Goal: Use online tool/utility: Utilize a website feature to perform a specific function

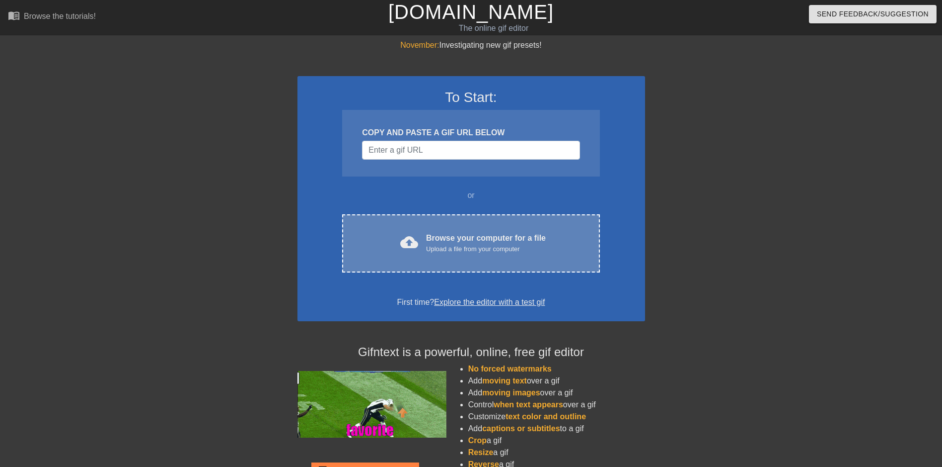
click at [465, 235] on div "Browse your computer for a file Upload a file from your computer" at bounding box center [486, 243] width 120 height 22
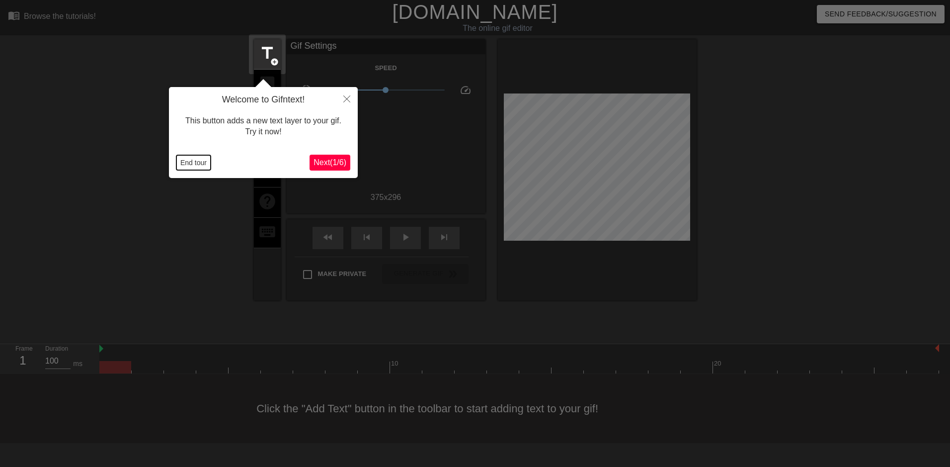
click at [186, 161] on button "End tour" at bounding box center [193, 162] width 34 height 15
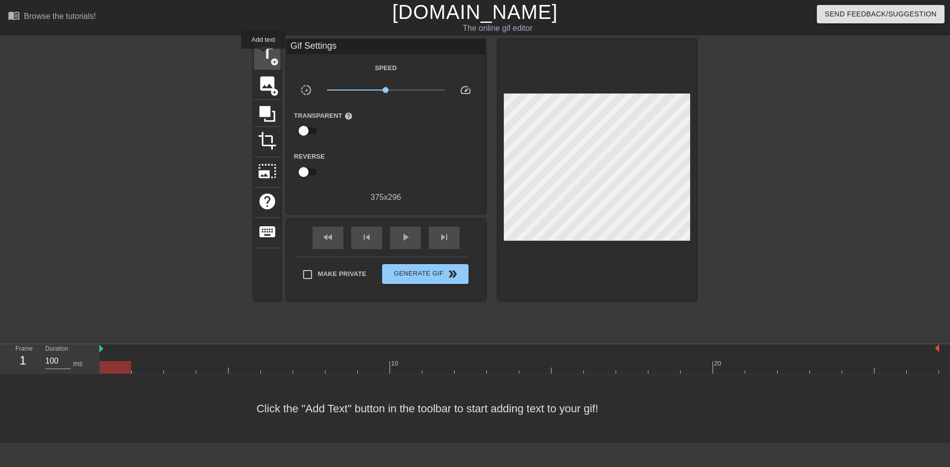
click at [263, 56] on span "title" at bounding box center [267, 53] width 19 height 19
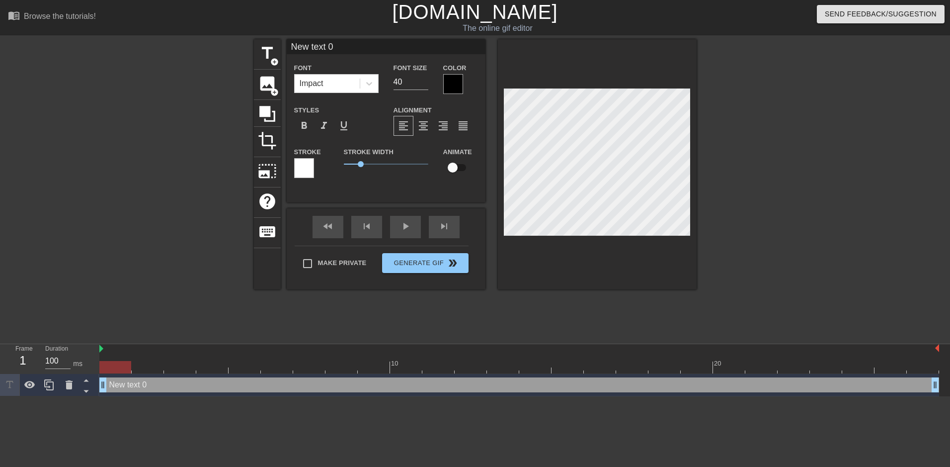
scroll to position [1, 1]
type input "A"
type textarea "A"
type input "AA"
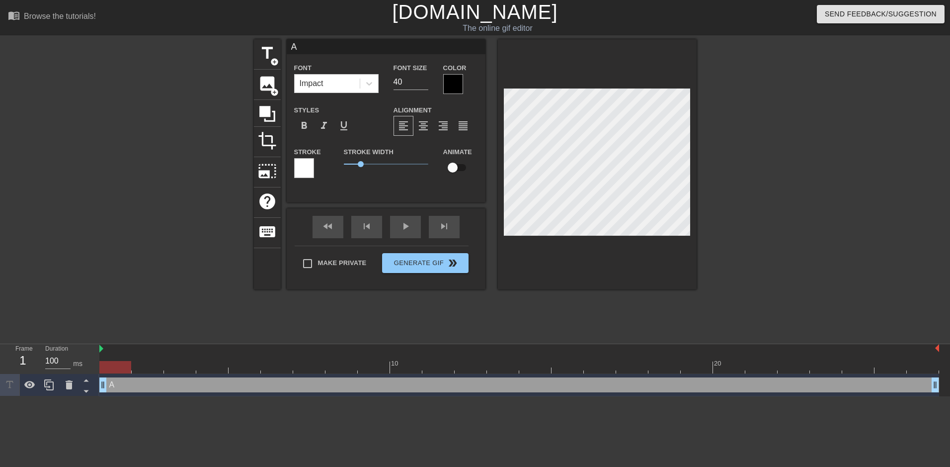
type textarea "AA"
click at [730, 227] on div at bounding box center [782, 188] width 149 height 298
click at [263, 57] on span "title" at bounding box center [267, 53] width 19 height 19
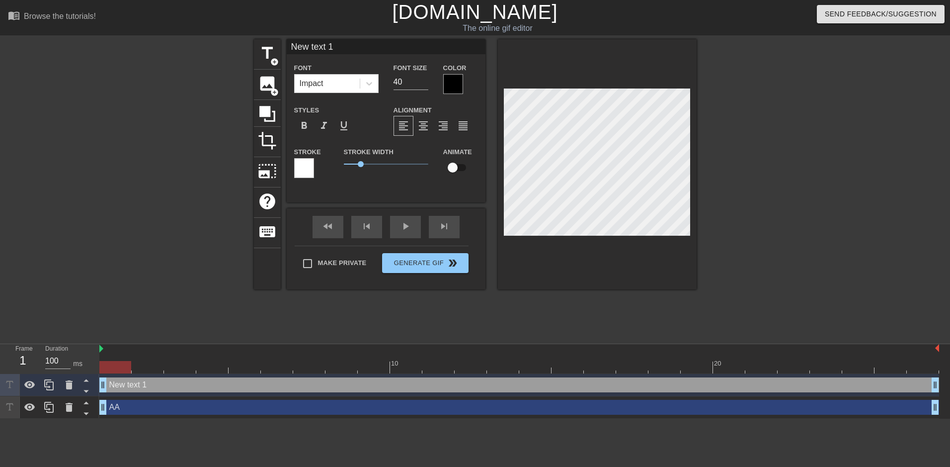
type input "T"
type textarea "T"
type input "Th"
type textarea "Th"
type input "The"
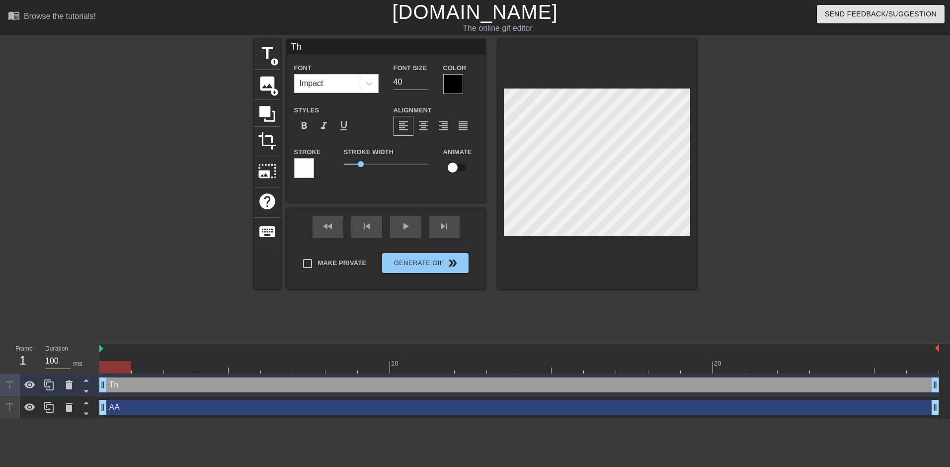
type textarea "The"
type input "The"
type textarea "The"
type input "The A"
type textarea "The A"
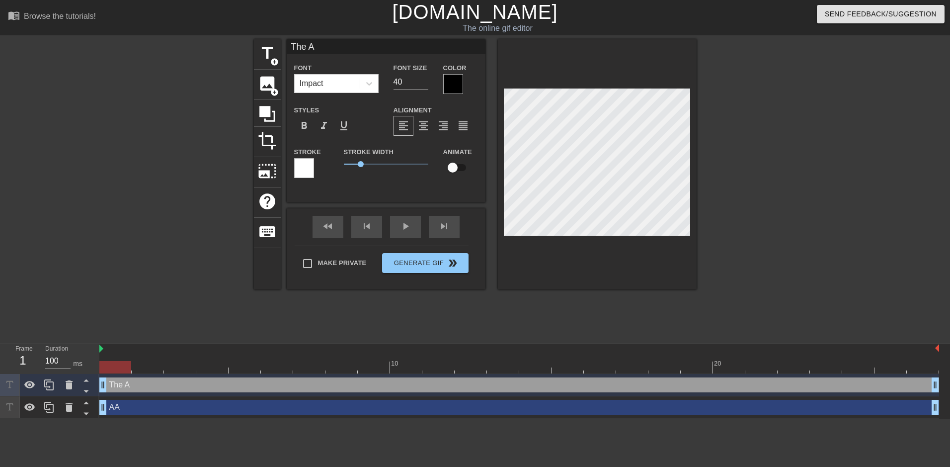
type input "The An"
type textarea "The An"
type input "The And"
type textarea "The And"
type input "The Ande"
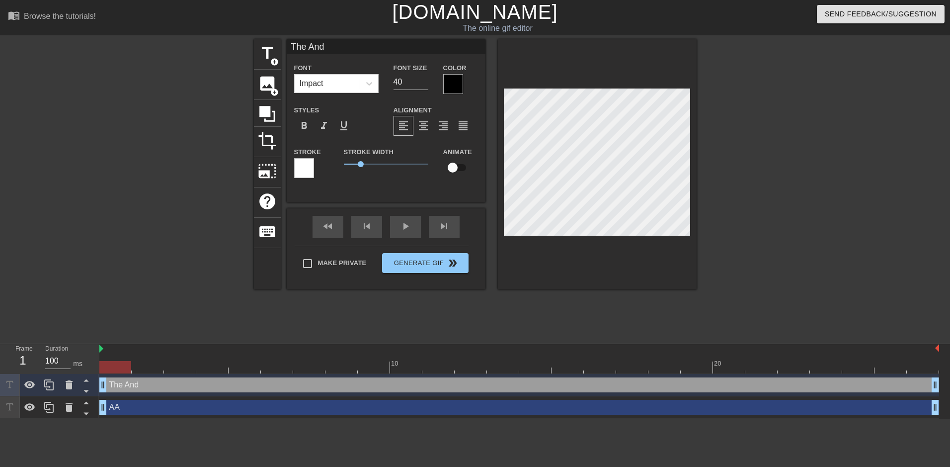
type textarea "The Ande"
type input "The Ander"
type textarea "The Ander"
type input "The Anders"
type textarea "The Anders"
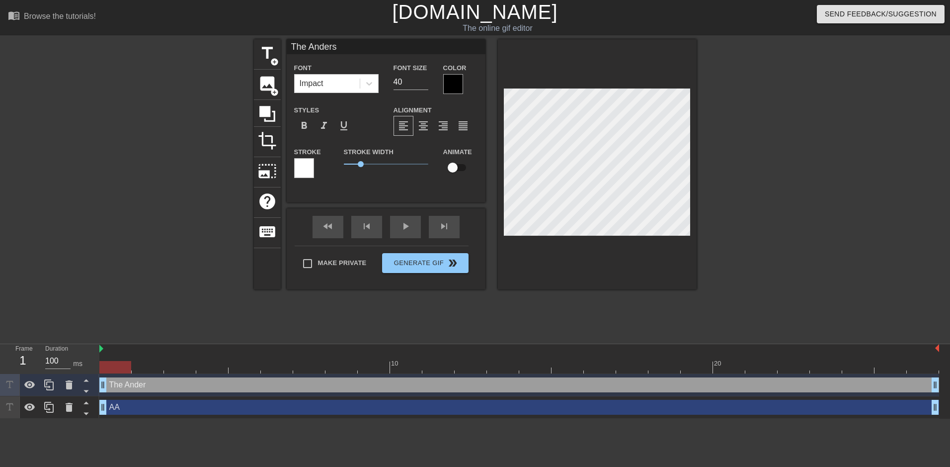
type input "The Anderso"
type textarea "The Anderso"
type input "The Andersos"
type textarea "The Andersos"
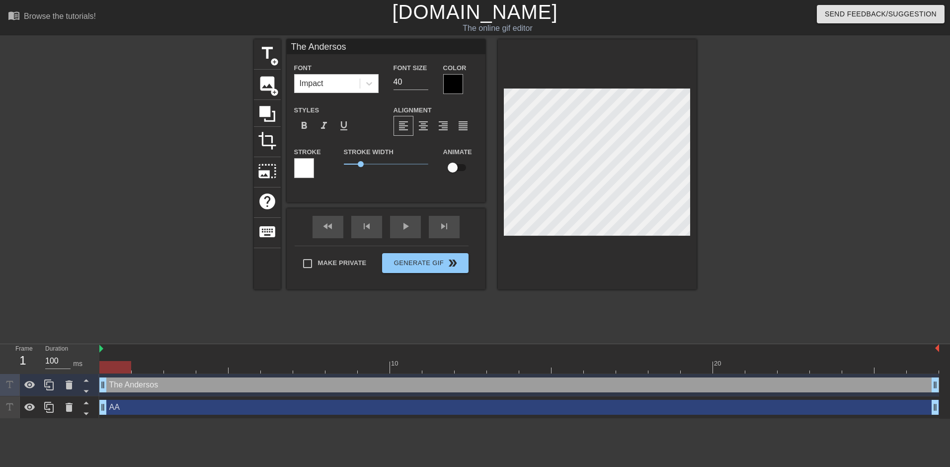
type input "The Anderso"
type textarea "The Anderso"
type input "The [PERSON_NAME]"
type textarea "The [PERSON_NAME]"
type input "The Andersons"
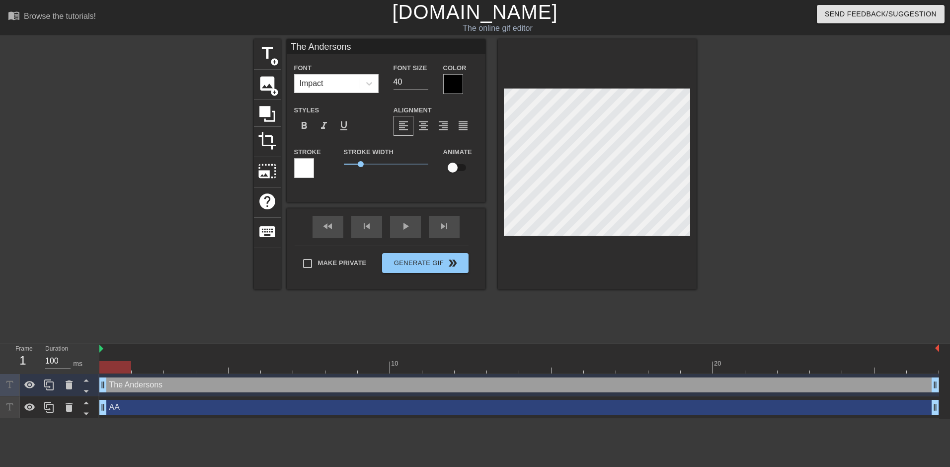
type textarea "The Andersons"
click at [409, 85] on input "40" at bounding box center [410, 82] width 35 height 16
type input "20"
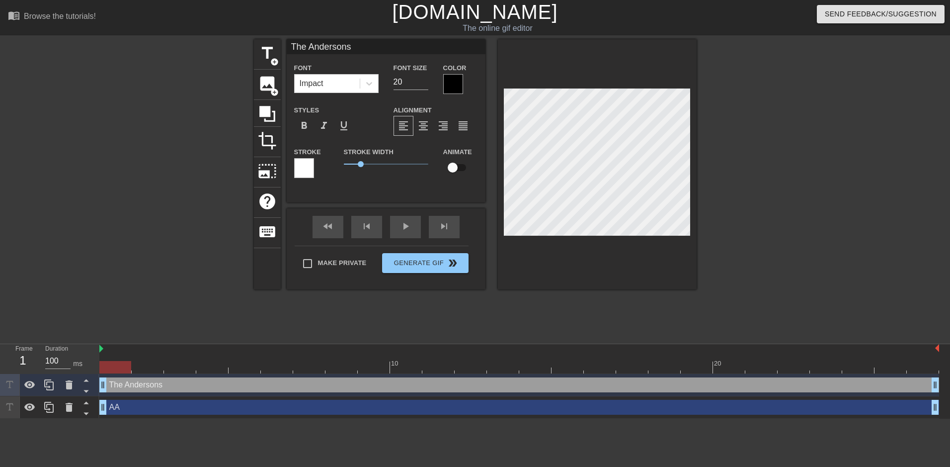
click at [747, 223] on div at bounding box center [782, 188] width 149 height 298
click at [190, 371] on div at bounding box center [519, 367] width 840 height 12
click at [118, 368] on div at bounding box center [519, 367] width 840 height 12
click at [236, 391] on div "The Andersons drag_handle drag_handle" at bounding box center [519, 384] width 840 height 15
click at [219, 386] on div "The Andersons drag_handle drag_handle" at bounding box center [519, 384] width 840 height 15
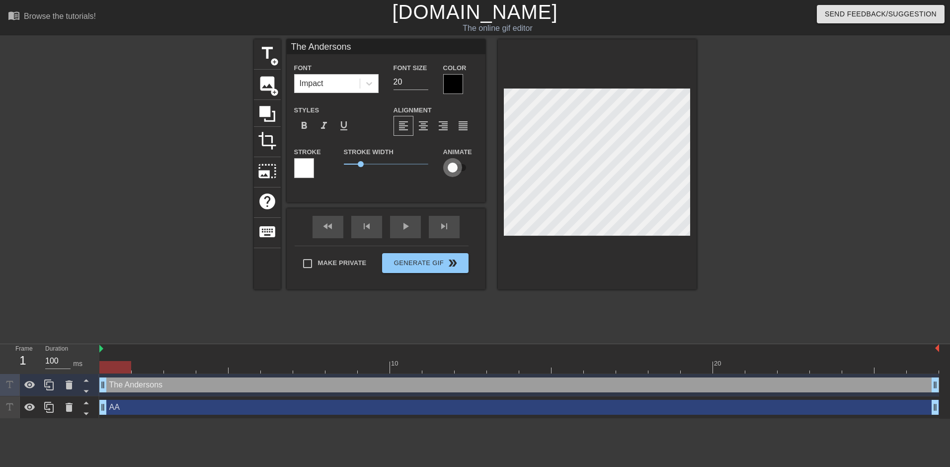
click at [453, 167] on input "checkbox" at bounding box center [452, 167] width 57 height 19
checkbox input "true"
type input "AA"
type input "40"
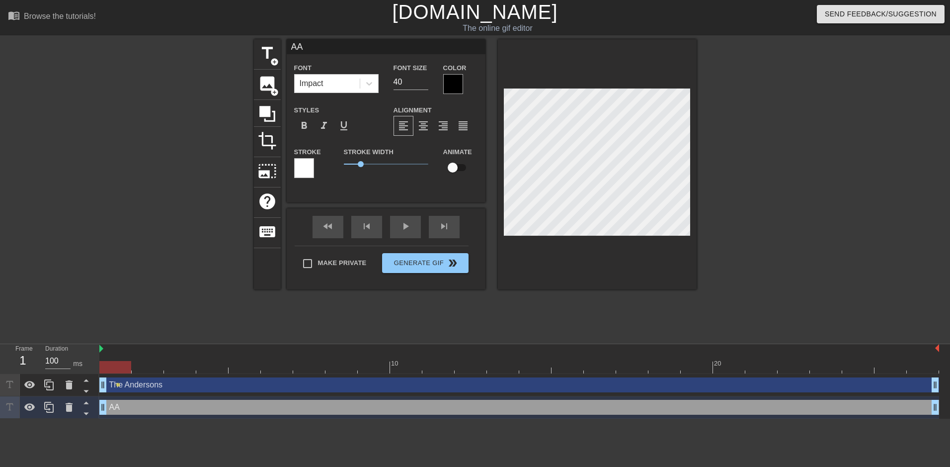
click at [456, 165] on input "checkbox" at bounding box center [452, 167] width 57 height 19
checkbox input "true"
click at [222, 368] on div at bounding box center [519, 367] width 840 height 12
type input "The Andersons"
type input "20"
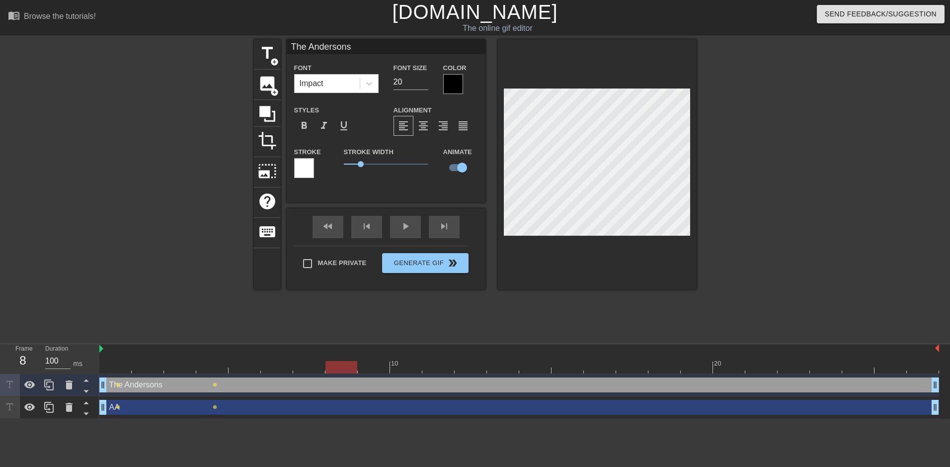
click at [332, 370] on div at bounding box center [519, 367] width 840 height 12
type input "AA"
type input "40"
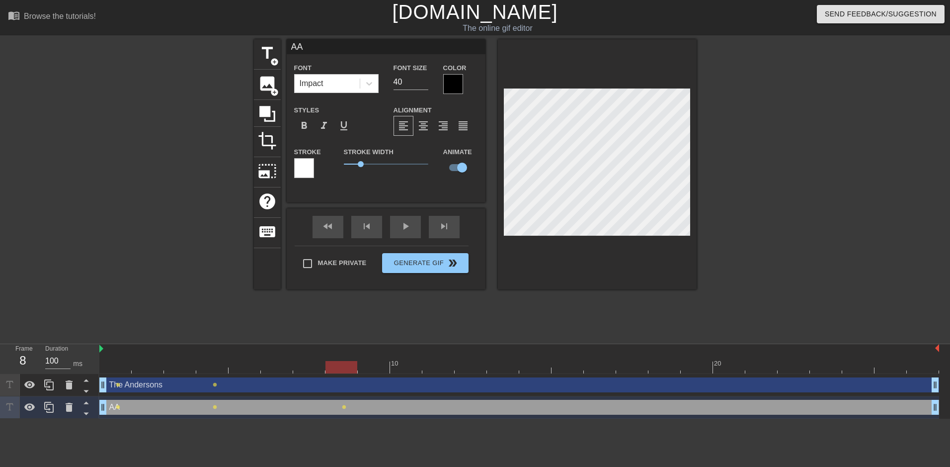
click at [212, 364] on div at bounding box center [519, 367] width 840 height 12
drag, startPoint x: 347, startPoint y: 368, endPoint x: 505, endPoint y: 311, distance: 167.4
click at [347, 367] on div at bounding box center [519, 367] width 840 height 12
type input "The Andersons"
type input "20"
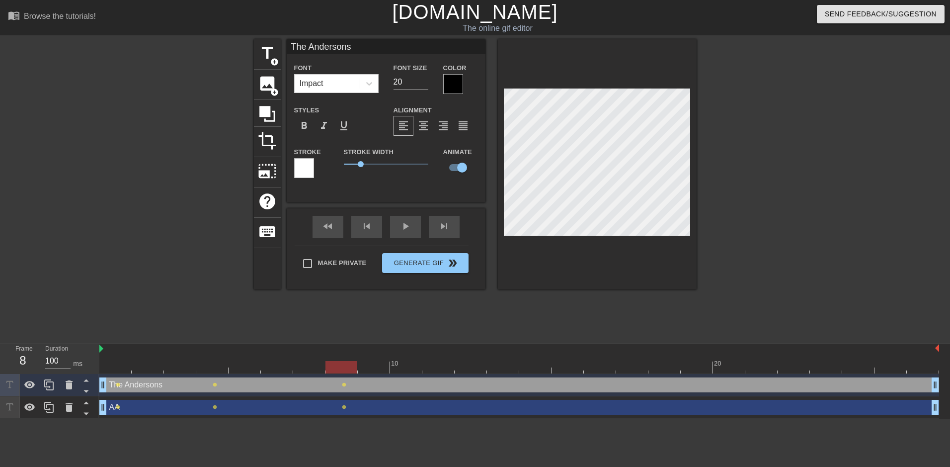
click at [467, 365] on div at bounding box center [519, 367] width 840 height 12
type input "AA"
type input "40"
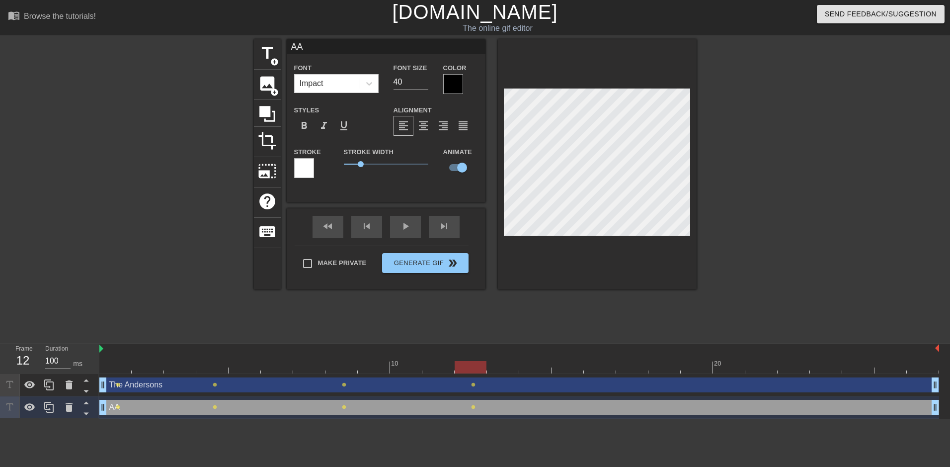
click at [585, 366] on div at bounding box center [519, 367] width 840 height 12
type input "The Andersons"
type input "20"
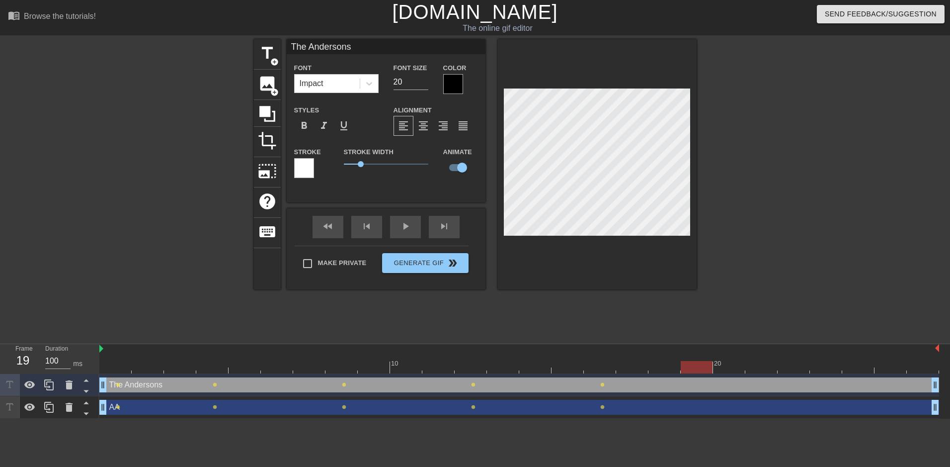
click at [698, 369] on div at bounding box center [519, 367] width 840 height 12
type input "AA"
type input "40"
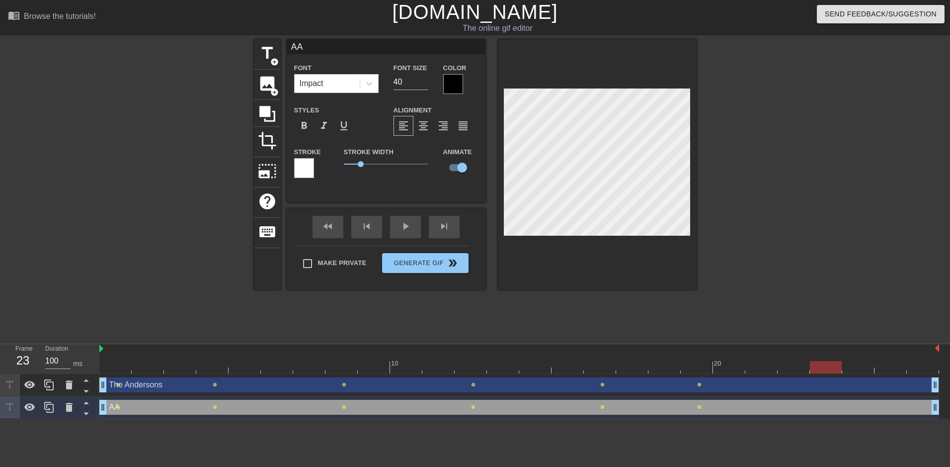
click at [827, 370] on div at bounding box center [519, 367] width 840 height 12
type input "The Andersons"
type input "20"
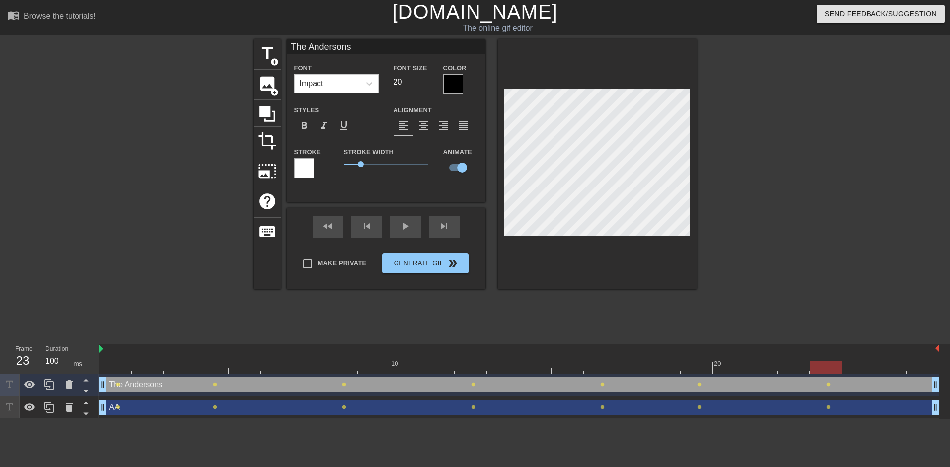
click at [924, 364] on div at bounding box center [519, 367] width 840 height 12
type input "AA"
type input "40"
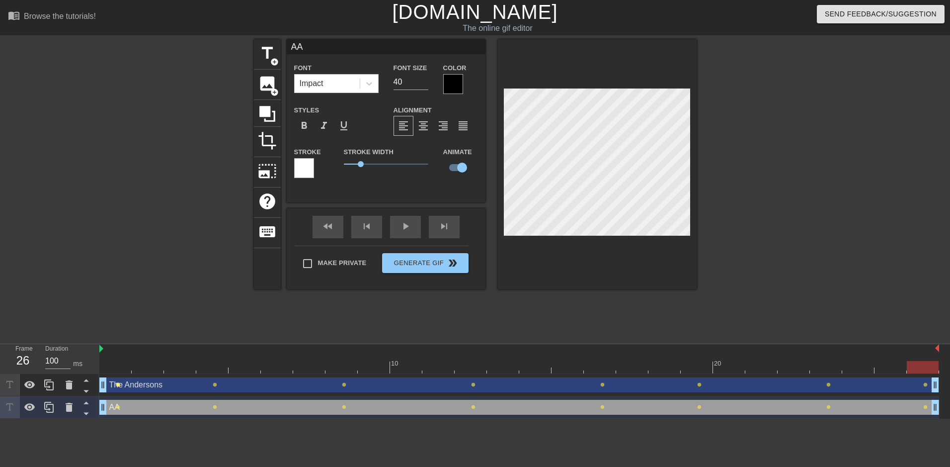
click at [119, 386] on span "lens" at bounding box center [118, 384] width 4 height 4
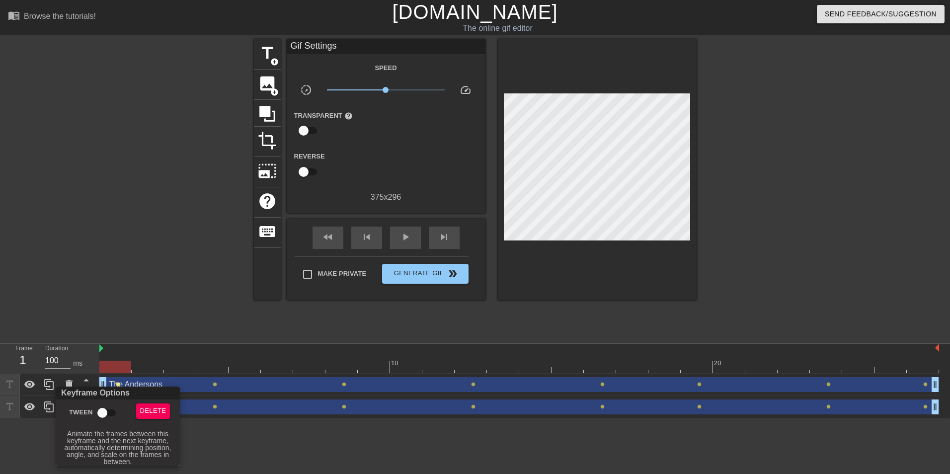
click at [102, 411] on input "Tween" at bounding box center [102, 412] width 57 height 19
checkbox input "true"
click at [215, 382] on div at bounding box center [475, 237] width 950 height 474
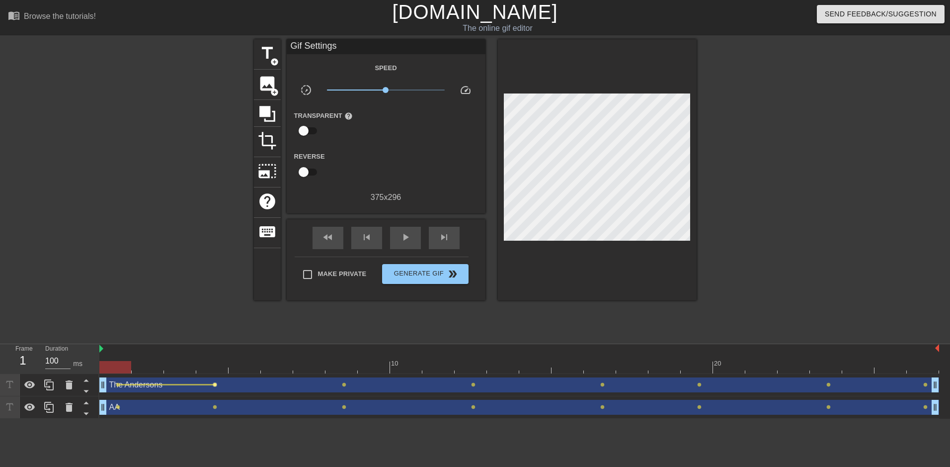
click at [214, 385] on span "lens" at bounding box center [215, 384] width 4 height 4
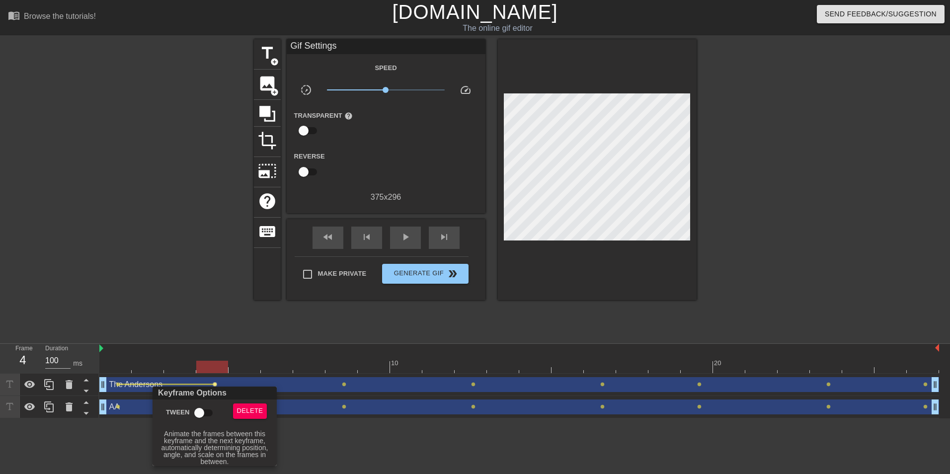
click at [194, 414] on input "Tween" at bounding box center [199, 412] width 57 height 19
checkbox input "true"
click at [113, 406] on div at bounding box center [475, 237] width 950 height 474
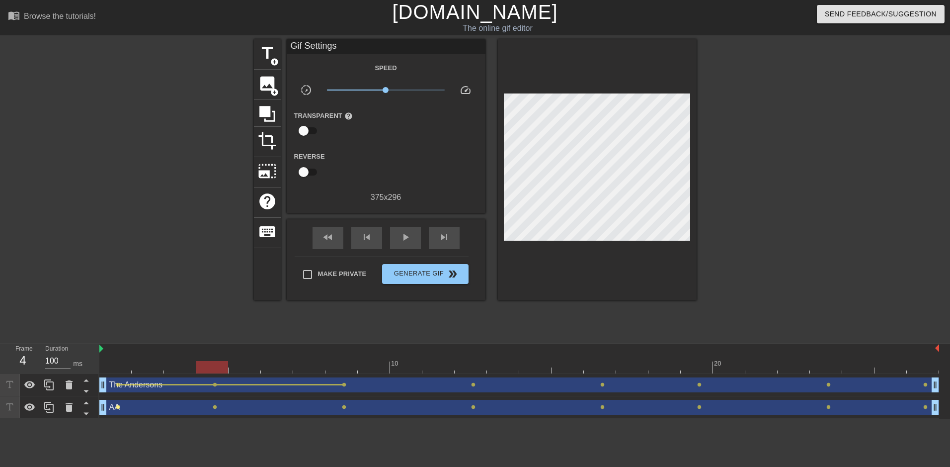
click at [119, 406] on span "lens" at bounding box center [118, 406] width 4 height 4
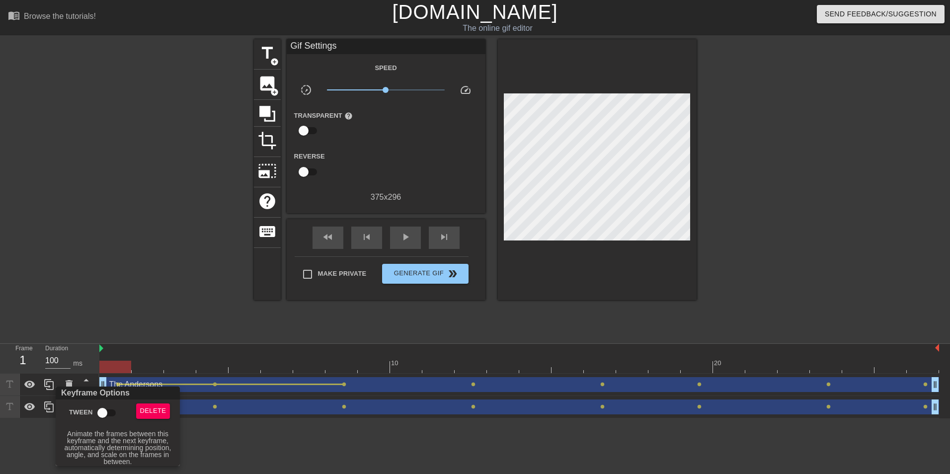
click at [115, 414] on input "Tween" at bounding box center [102, 412] width 57 height 19
checkbox input "true"
click at [218, 404] on div at bounding box center [475, 237] width 950 height 474
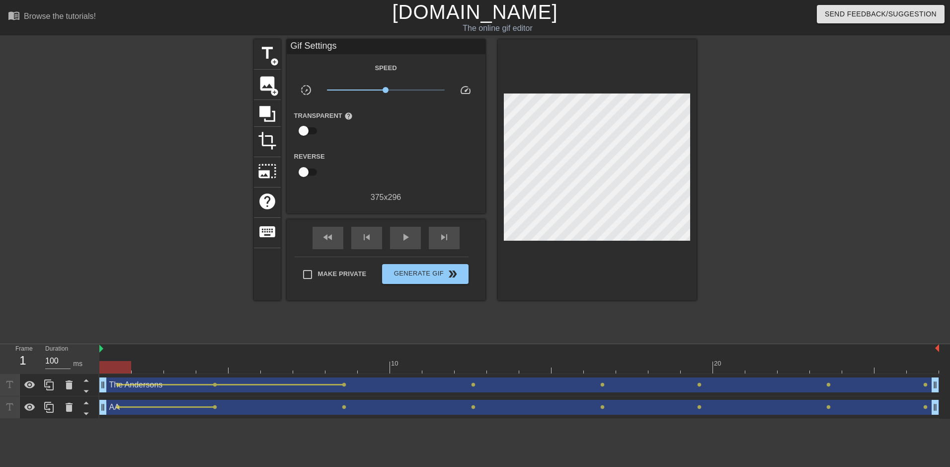
click at [213, 406] on span "lens" at bounding box center [215, 406] width 4 height 4
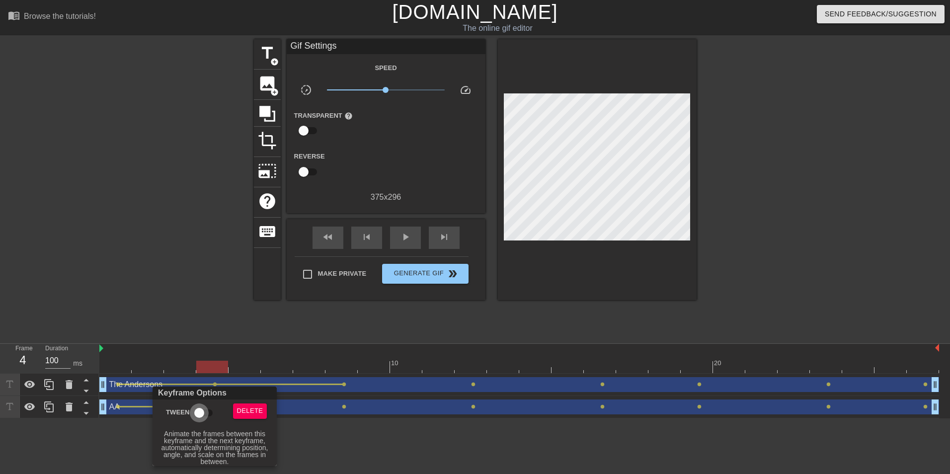
click at [203, 411] on input "Tween" at bounding box center [199, 412] width 57 height 19
checkbox input "true"
click at [340, 407] on div at bounding box center [475, 237] width 950 height 474
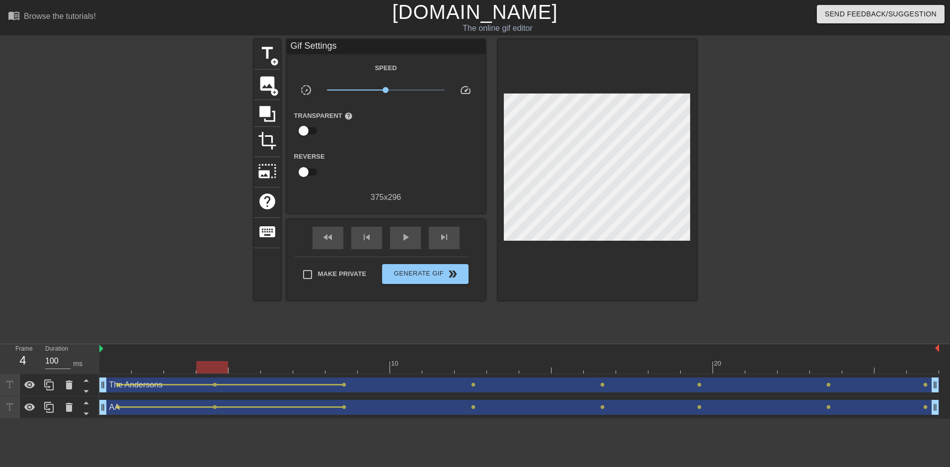
click at [343, 407] on span "lens" at bounding box center [344, 406] width 4 height 4
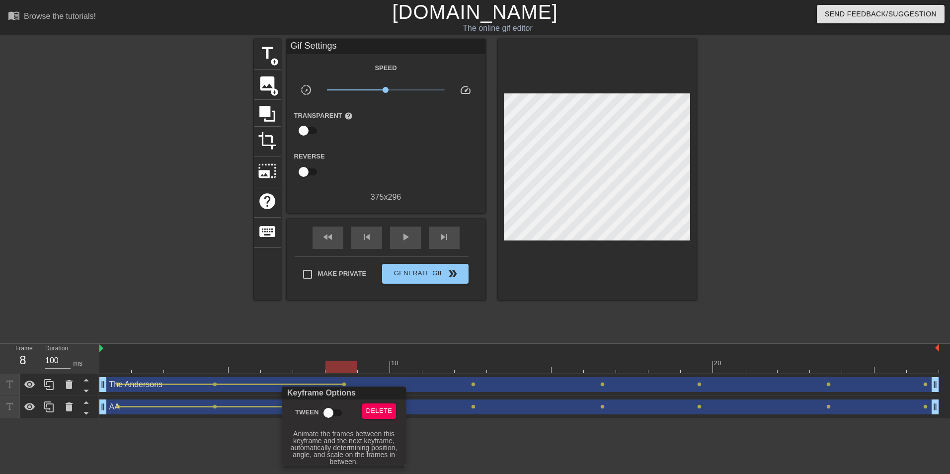
click at [332, 415] on input "Tween" at bounding box center [328, 412] width 57 height 19
checkbox input "true"
click at [469, 387] on div at bounding box center [475, 237] width 950 height 474
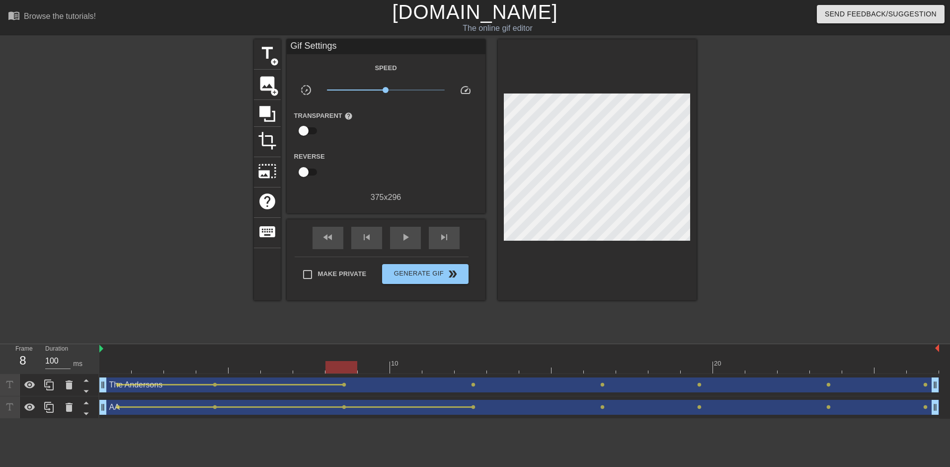
click at [471, 386] on span "lens" at bounding box center [473, 384] width 4 height 4
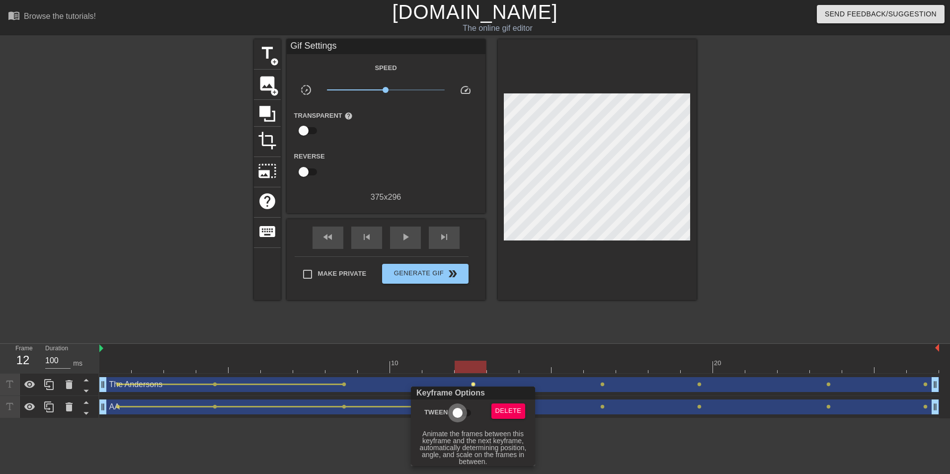
click at [465, 403] on input "Tween" at bounding box center [457, 412] width 57 height 19
checkbox input "true"
click at [339, 390] on div at bounding box center [475, 237] width 950 height 474
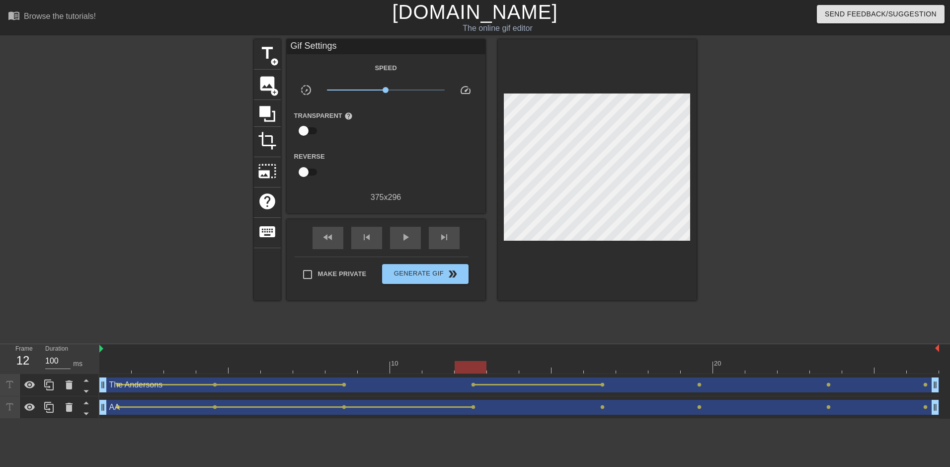
click at [340, 386] on div "The Andersons drag_handle drag_handle" at bounding box center [519, 384] width 840 height 15
click at [341, 384] on div at bounding box center [280, 384] width 126 height 1
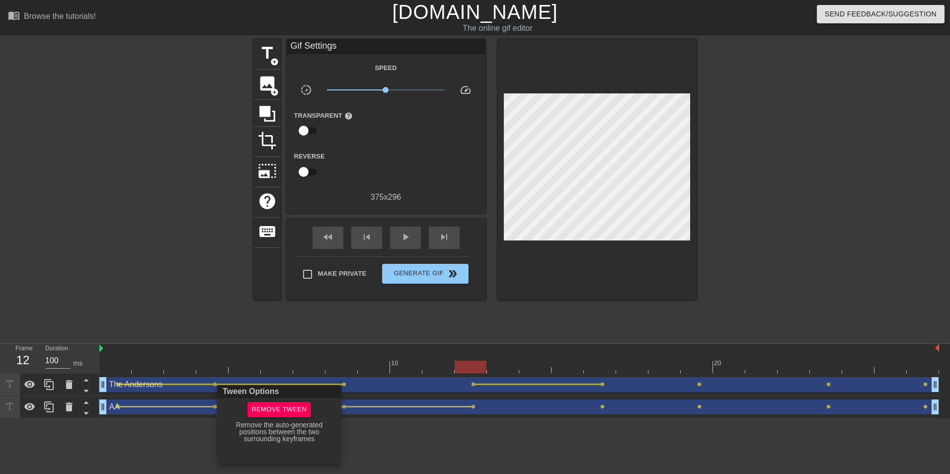
click at [345, 383] on div at bounding box center [475, 237] width 950 height 474
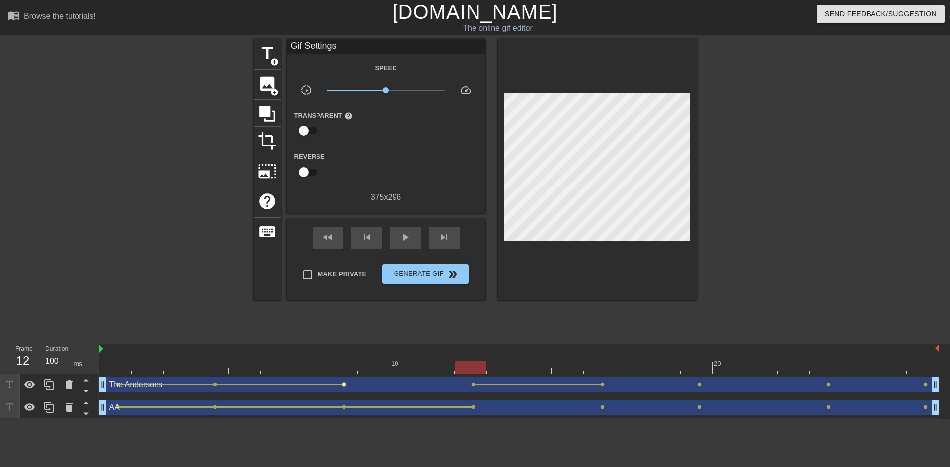
click at [345, 385] on span "lens" at bounding box center [344, 384] width 4 height 4
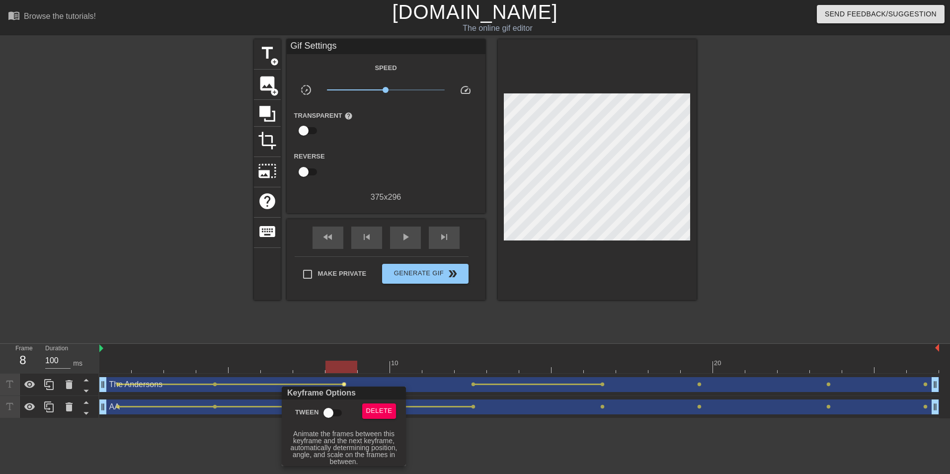
click at [343, 409] on input "Tween" at bounding box center [328, 412] width 57 height 19
checkbox input "true"
click at [480, 407] on div at bounding box center [475, 237] width 950 height 474
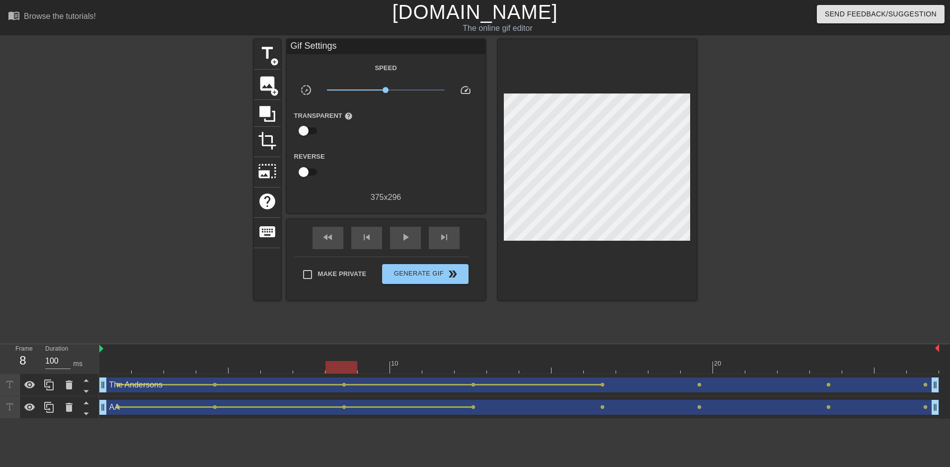
click at [469, 407] on div at bounding box center [409, 406] width 126 height 1
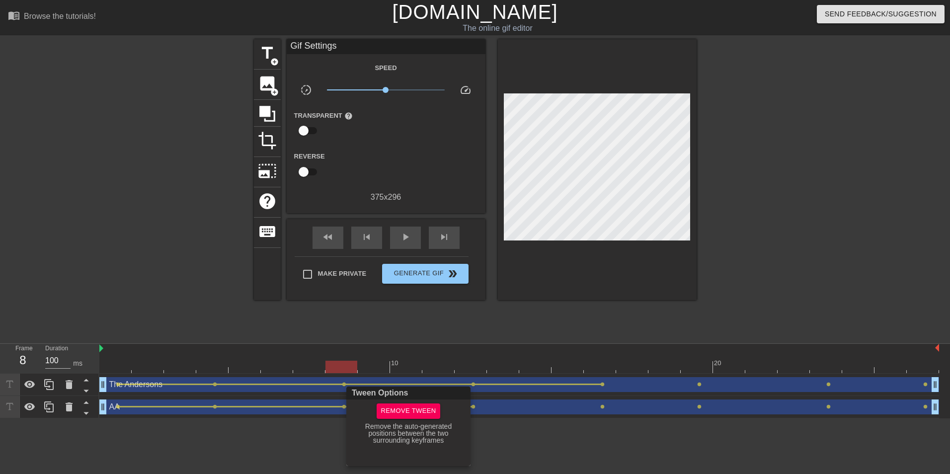
click at [469, 407] on div "Remove Tween" at bounding box center [408, 410] width 128 height 15
click at [473, 406] on div at bounding box center [475, 237] width 950 height 474
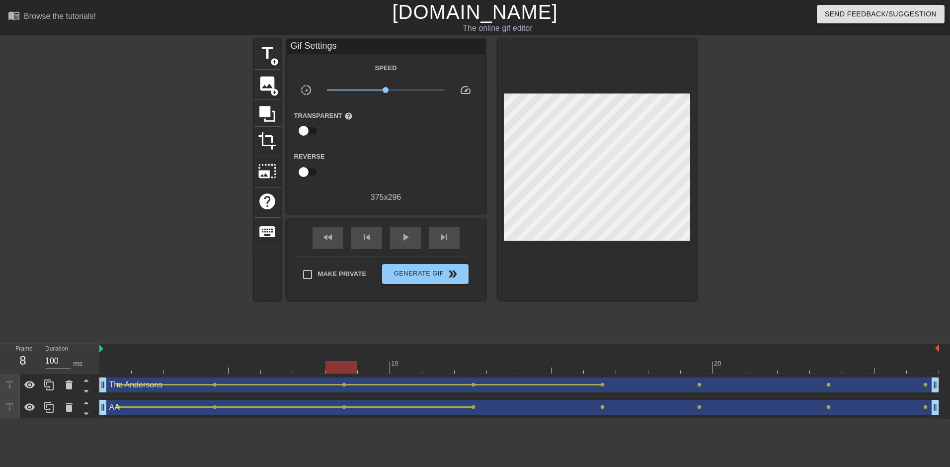
click at [473, 406] on span "lens" at bounding box center [473, 406] width 4 height 4
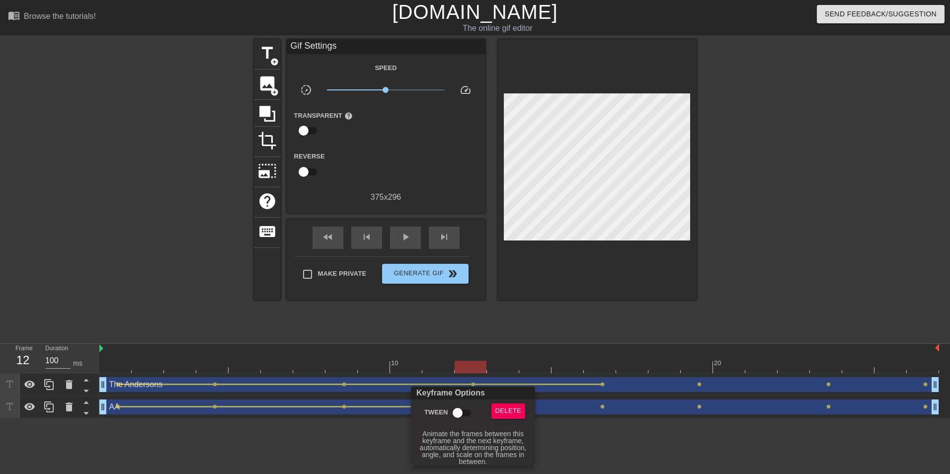
click at [450, 412] on input "Tween" at bounding box center [457, 412] width 57 height 19
checkbox input "true"
click at [618, 404] on div at bounding box center [475, 237] width 950 height 474
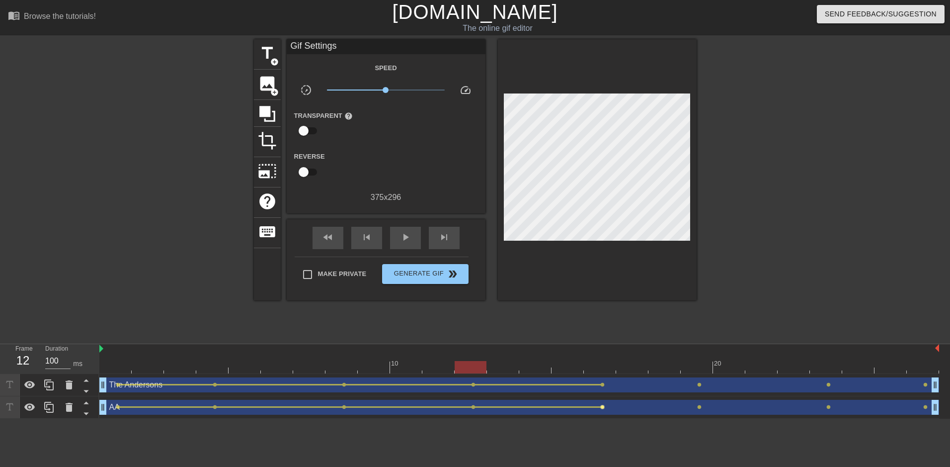
click at [603, 405] on span "lens" at bounding box center [602, 406] width 4 height 4
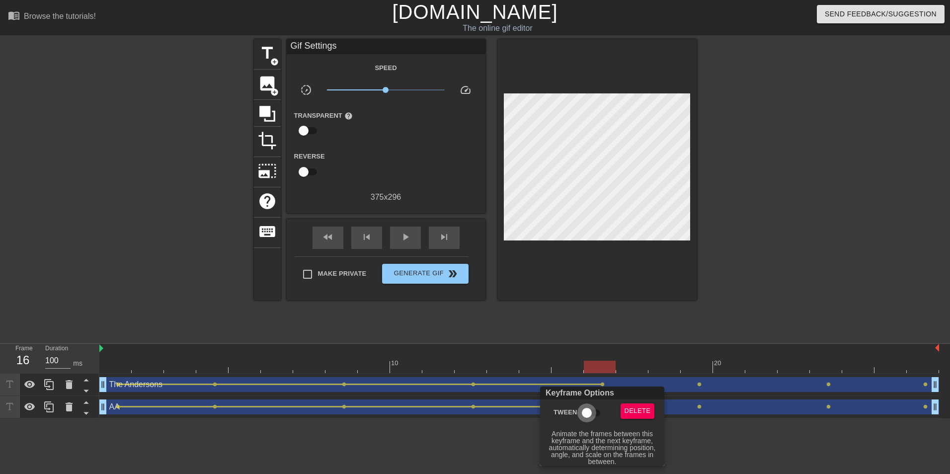
click at [583, 408] on input "Tween" at bounding box center [586, 412] width 57 height 19
checkbox input "true"
click at [691, 406] on div at bounding box center [475, 237] width 950 height 474
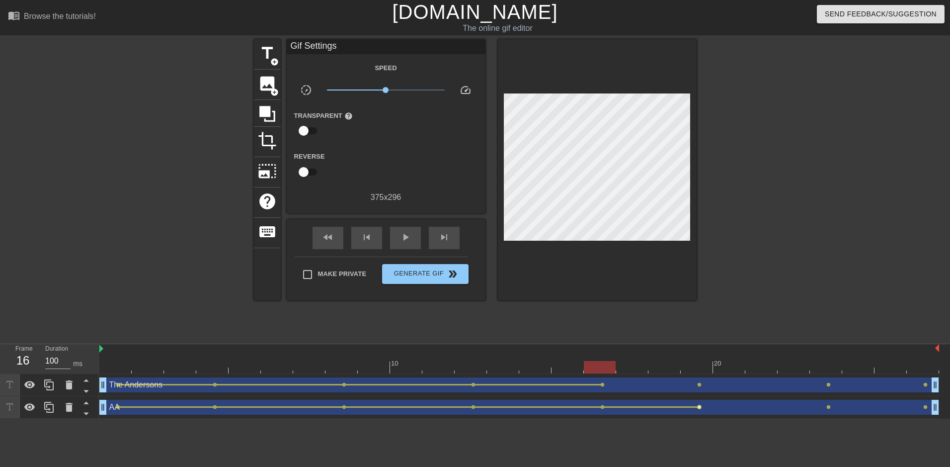
click at [698, 407] on span "lens" at bounding box center [699, 406] width 4 height 4
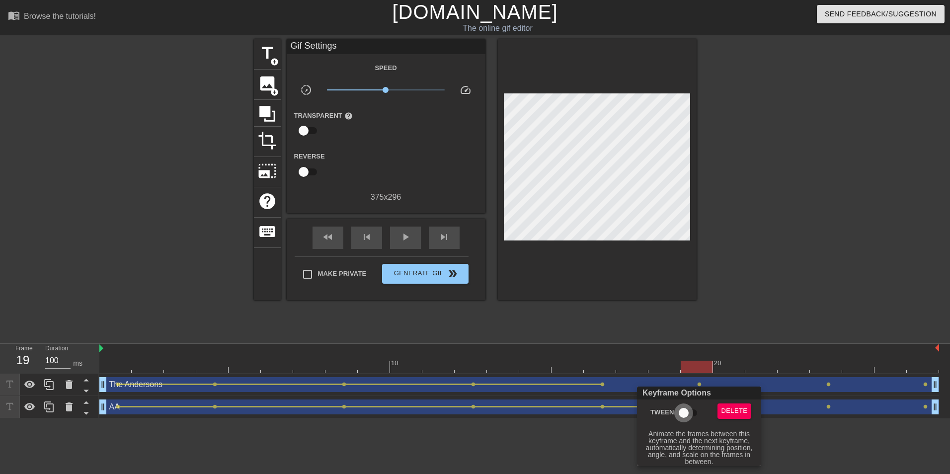
click at [682, 407] on input "Tween" at bounding box center [683, 412] width 57 height 19
checkbox input "true"
click at [701, 384] on div at bounding box center [475, 237] width 950 height 474
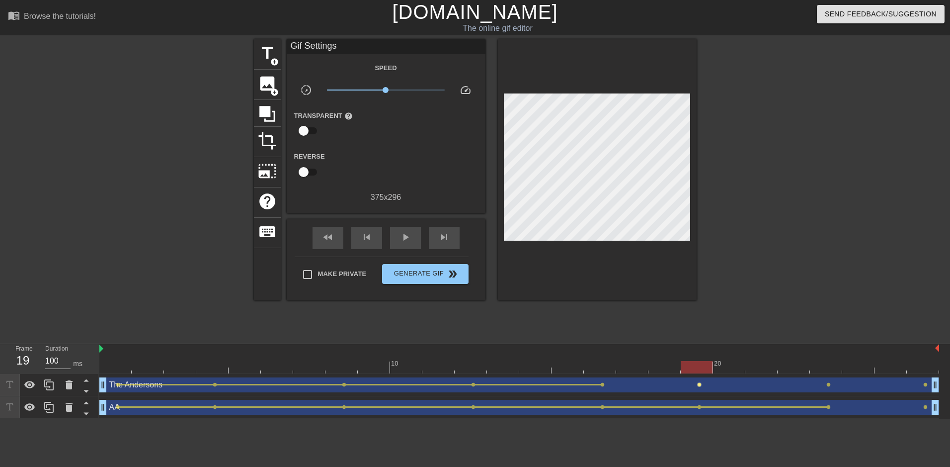
click at [700, 383] on span "lens" at bounding box center [699, 384] width 4 height 4
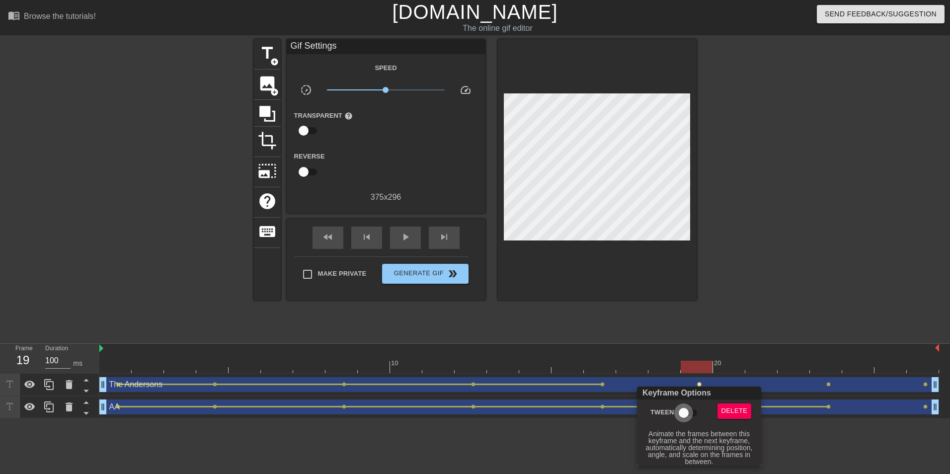
click at [694, 415] on input "Tween" at bounding box center [683, 412] width 57 height 19
checkbox input "true"
click at [818, 402] on div at bounding box center [475, 237] width 950 height 474
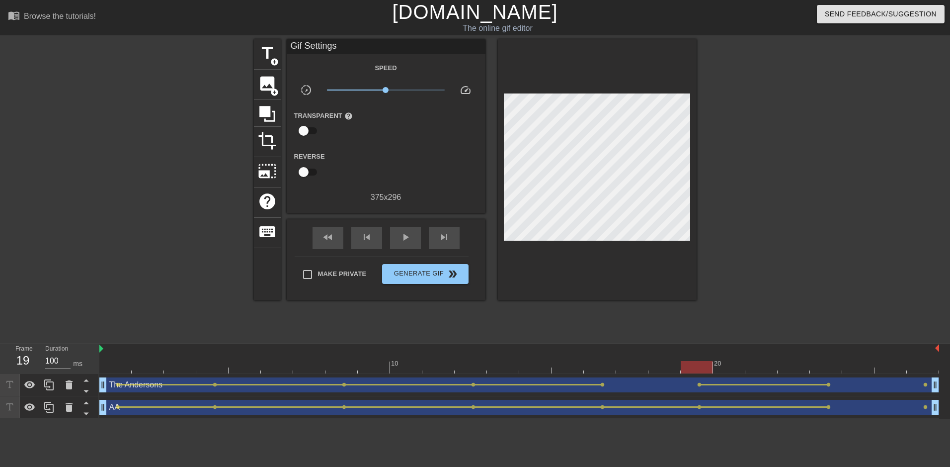
click at [825, 404] on div "AA drag_handle drag_handle" at bounding box center [519, 406] width 840 height 15
click at [827, 406] on span "lens" at bounding box center [828, 406] width 4 height 4
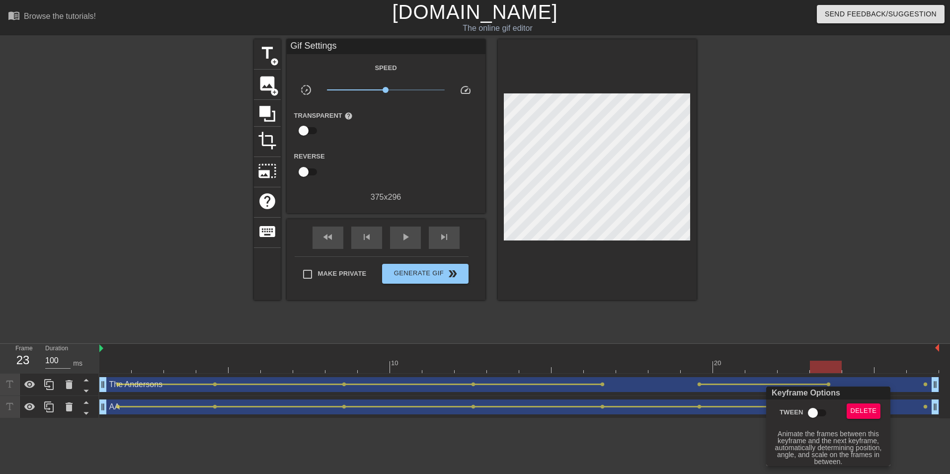
click at [814, 409] on input "Tween" at bounding box center [812, 412] width 57 height 19
checkbox input "true"
click at [837, 388] on div "Keyframe Options" at bounding box center [828, 393] width 128 height 13
click at [826, 384] on div at bounding box center [475, 237] width 950 height 474
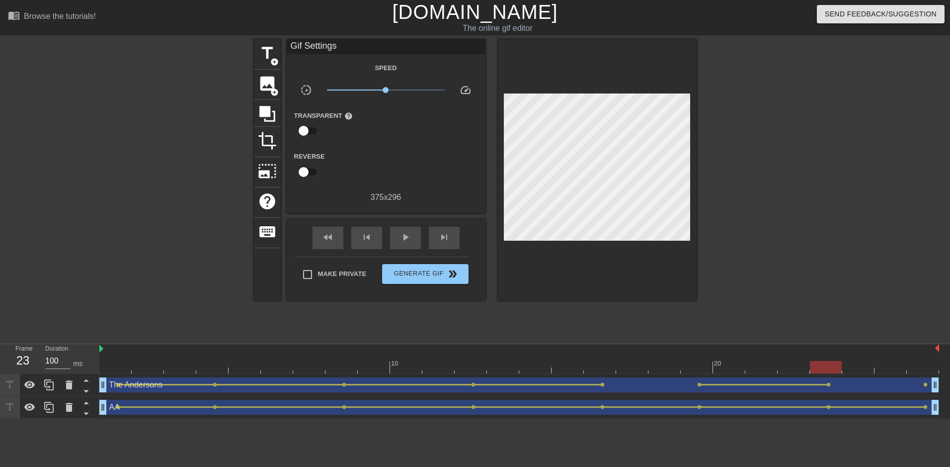
click at [830, 384] on span "lens" at bounding box center [828, 384] width 4 height 4
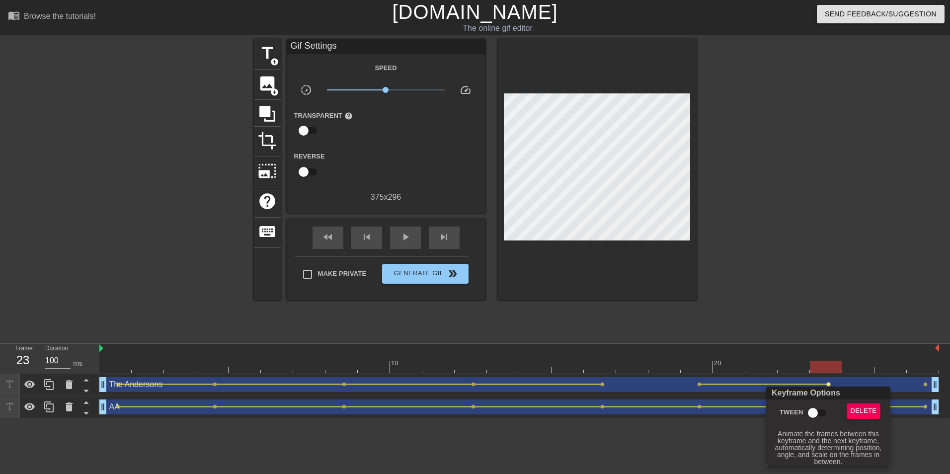
click at [814, 408] on input "Tween" at bounding box center [812, 412] width 57 height 19
checkbox input "true"
click at [631, 391] on div at bounding box center [475, 237] width 950 height 474
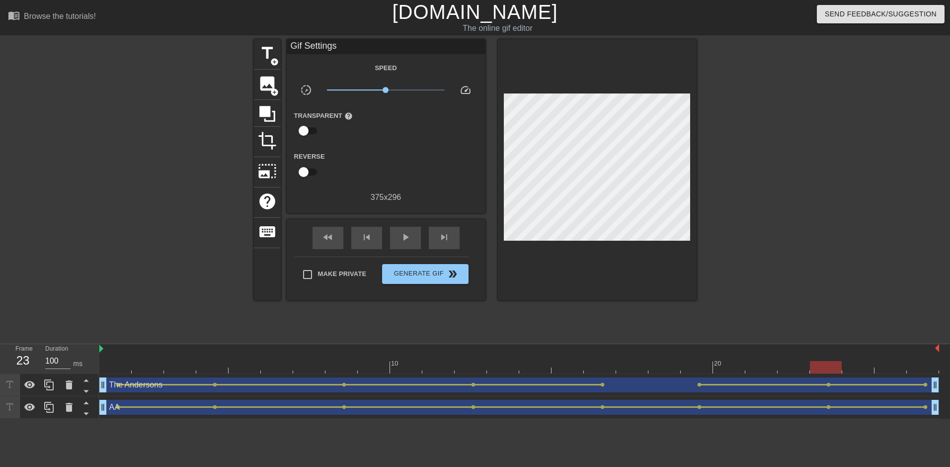
click at [601, 381] on div "The Andersons drag_handle drag_handle" at bounding box center [519, 384] width 840 height 15
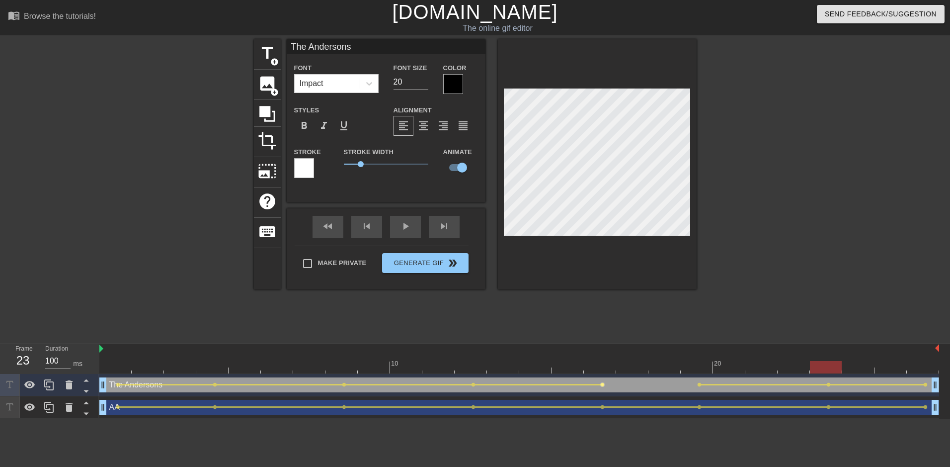
click at [603, 383] on span "lens" at bounding box center [602, 384] width 4 height 4
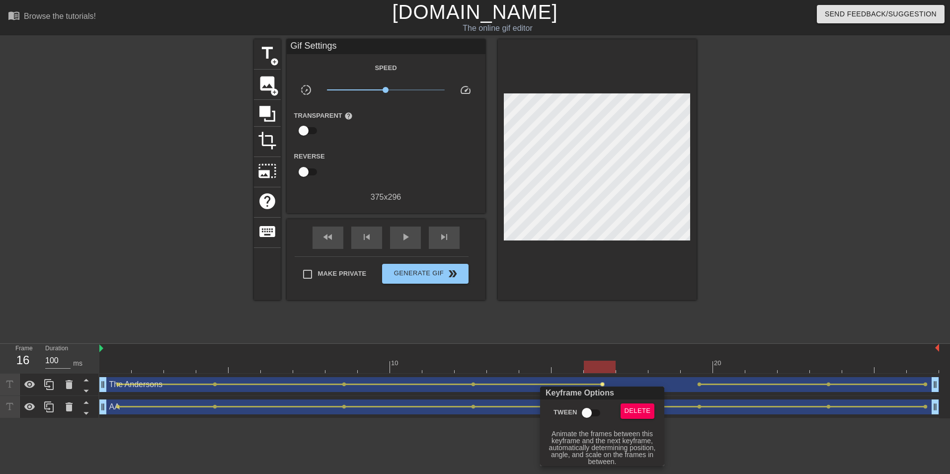
click at [588, 409] on input "Tween" at bounding box center [586, 412] width 57 height 19
checkbox input "true"
click at [459, 441] on div at bounding box center [475, 237] width 950 height 474
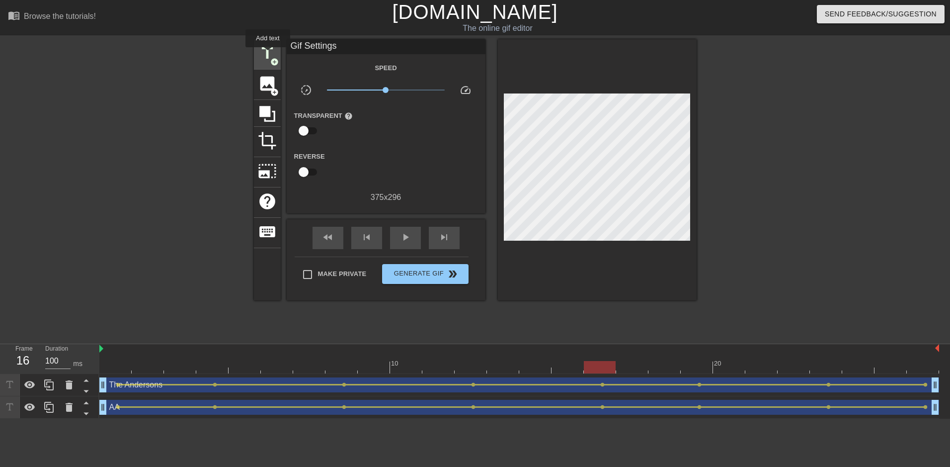
click at [268, 54] on span "title" at bounding box center [267, 53] width 19 height 19
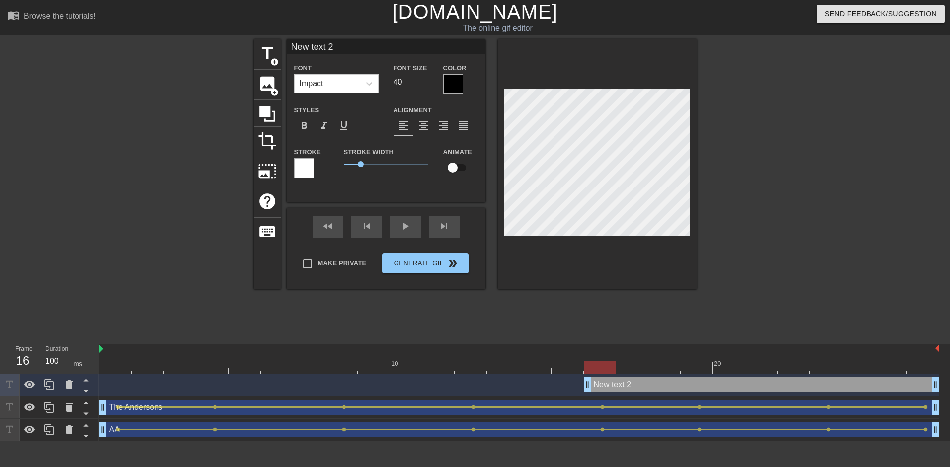
type input "F"
type textarea "F"
type input "FI"
type textarea "FI"
type input "FIR"
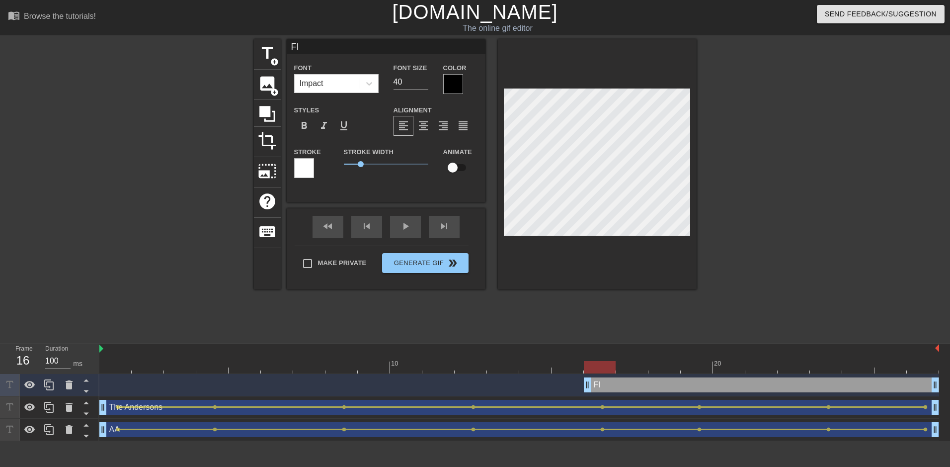
type textarea "FIR"
type input "FIRD"
type textarea "FIRD"
type input "FIRDA"
type textarea "FIRDA"
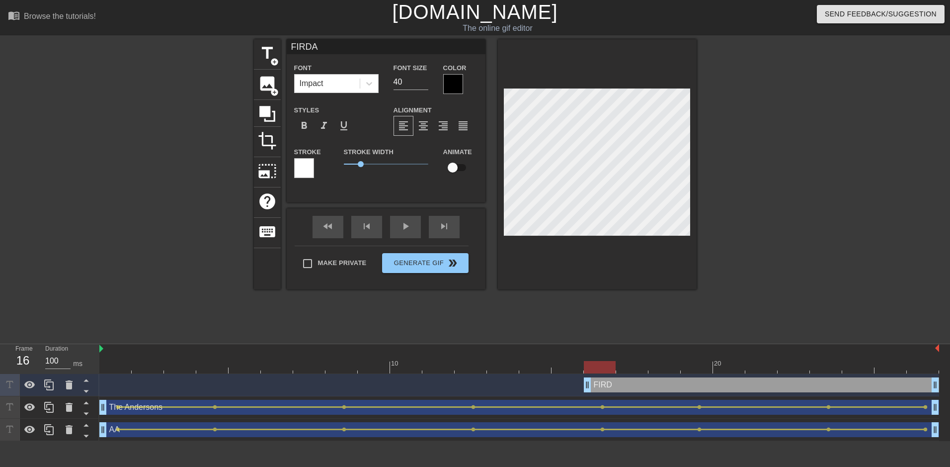
type input "FIRDAY"
type textarea "FIRDAY"
type input "W"
type textarea "W"
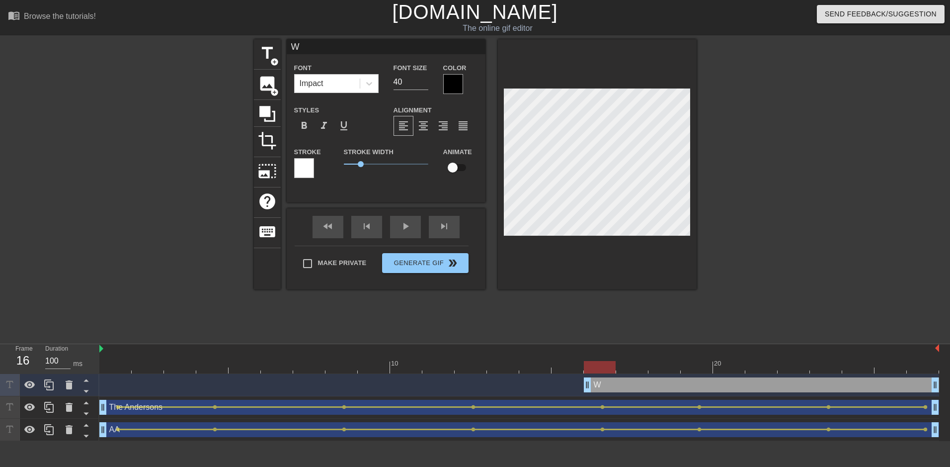
type input "WE"
type textarea "WE"
type input "WEE"
type textarea "WEE"
type input "WEEK"
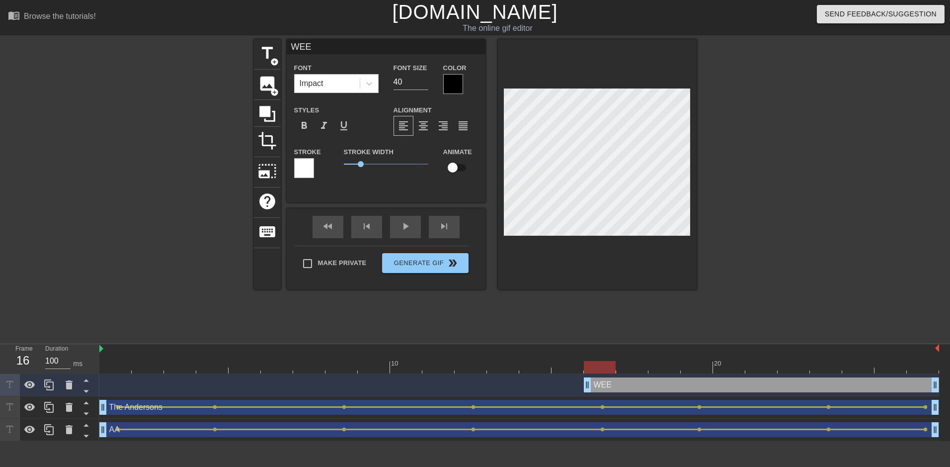
type textarea "WEEK"
type input "WEEKE"
type textarea "WEEKE"
type input "WEEKEN"
type textarea "WEEKEN"
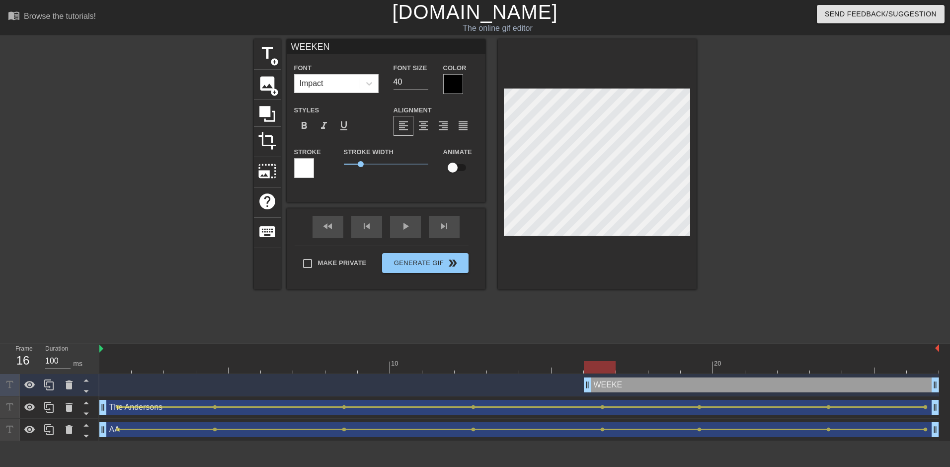
type input "WEEKEND"
type textarea "WEEKEND"
drag, startPoint x: 410, startPoint y: 85, endPoint x: 395, endPoint y: 82, distance: 15.2
click at [395, 82] on input "40" at bounding box center [410, 82] width 35 height 16
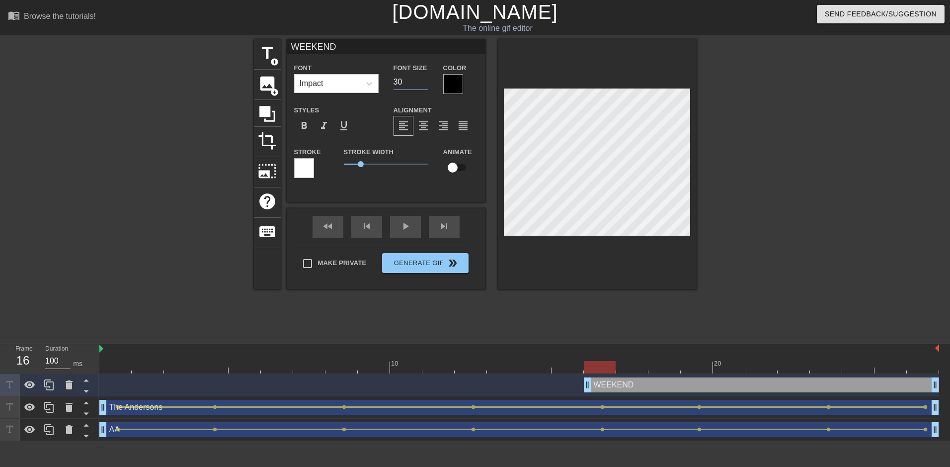
type input "30"
click at [456, 168] on input "checkbox" at bounding box center [452, 167] width 57 height 19
checkbox input "true"
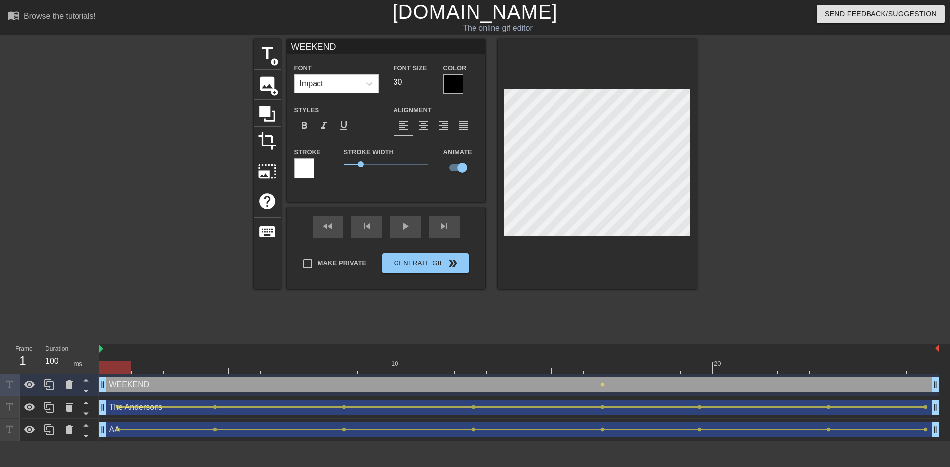
drag, startPoint x: 589, startPoint y: 387, endPoint x: 102, endPoint y: 375, distance: 487.0
click at [102, 375] on div "WEEKEND drag_handle drag_handle lens" at bounding box center [519, 385] width 840 height 22
click at [216, 368] on div at bounding box center [519, 367] width 840 height 12
click at [375, 369] on div at bounding box center [519, 367] width 840 height 12
click at [592, 366] on div at bounding box center [519, 367] width 840 height 12
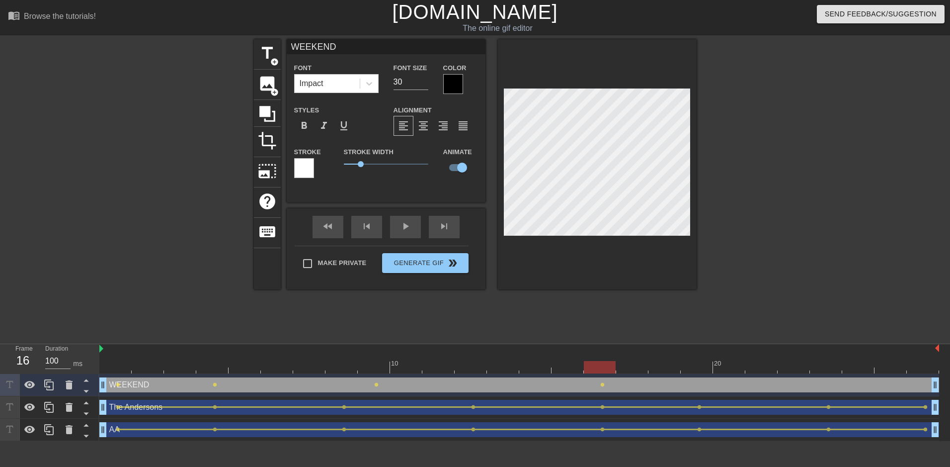
click at [771, 366] on div at bounding box center [519, 367] width 840 height 12
click at [914, 369] on div at bounding box center [519, 367] width 840 height 12
click at [718, 157] on div at bounding box center [782, 188] width 149 height 298
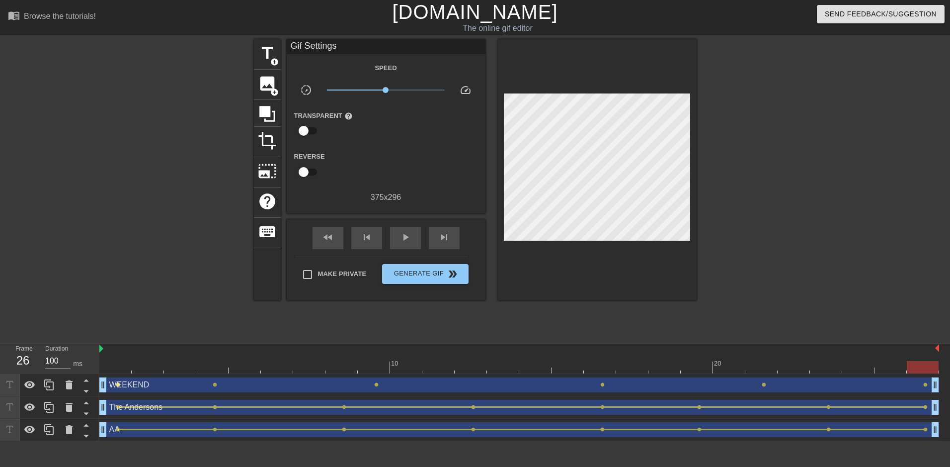
click at [117, 384] on span "lens" at bounding box center [118, 384] width 4 height 4
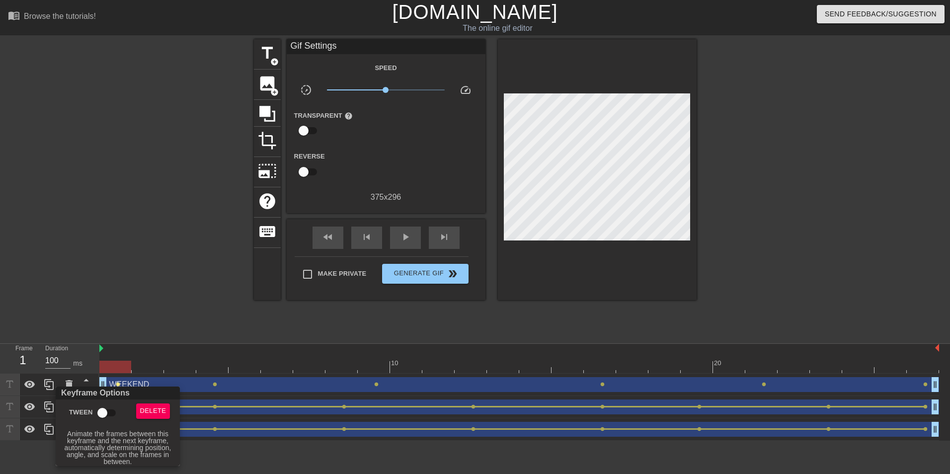
click at [113, 415] on input "Tween" at bounding box center [102, 412] width 57 height 19
checkbox input "true"
click at [218, 384] on div at bounding box center [475, 237] width 950 height 474
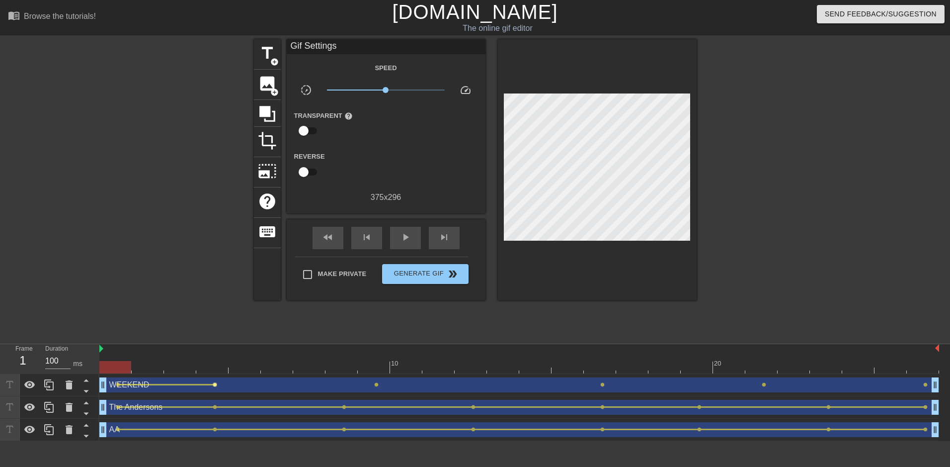
click at [214, 384] on span "lens" at bounding box center [215, 384] width 4 height 4
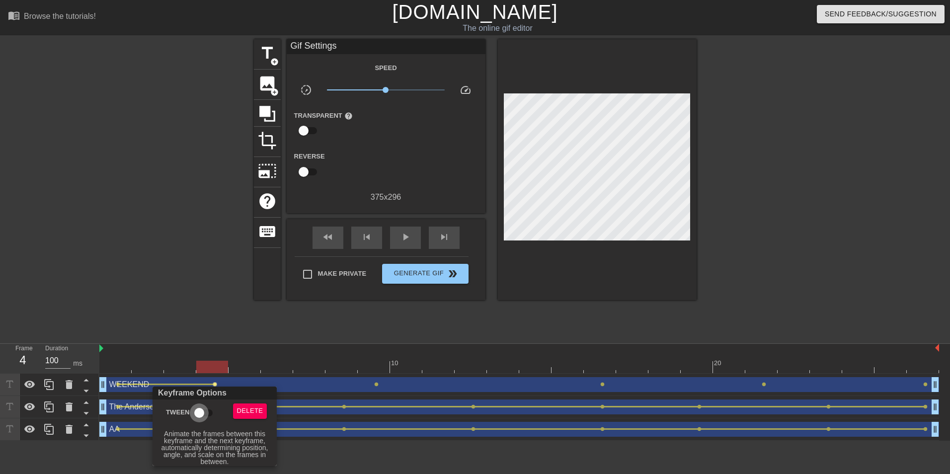
click at [203, 411] on input "Tween" at bounding box center [199, 412] width 57 height 19
checkbox input "true"
click at [375, 384] on div at bounding box center [475, 237] width 950 height 474
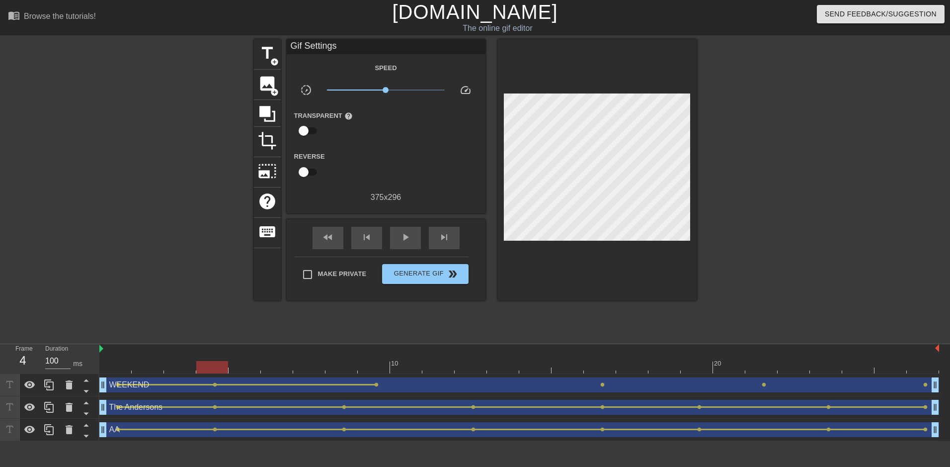
click at [375, 384] on span "lens" at bounding box center [376, 384] width 4 height 4
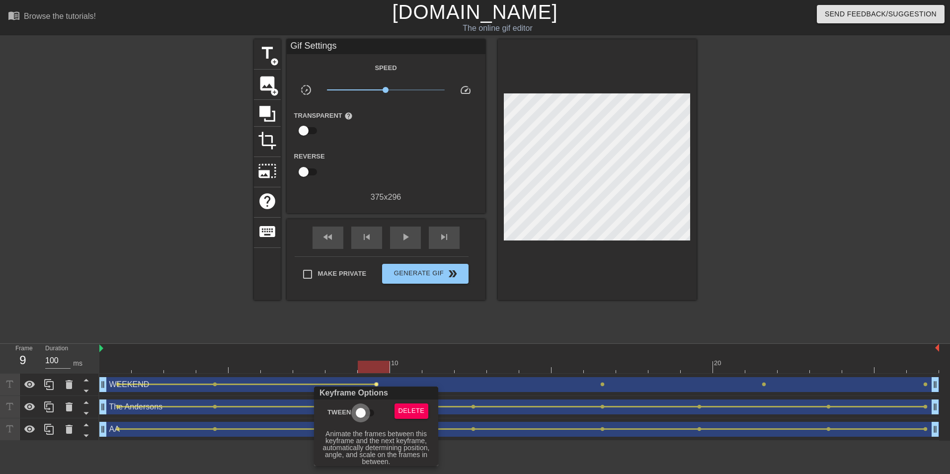
click at [370, 412] on input "Tween" at bounding box center [360, 412] width 57 height 19
checkbox input "true"
click at [593, 385] on div at bounding box center [475, 237] width 950 height 474
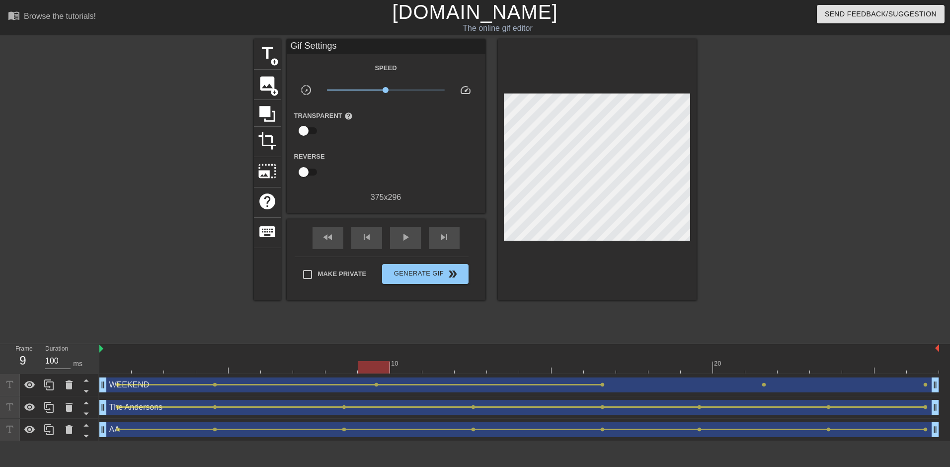
click at [602, 384] on span "lens" at bounding box center [602, 384] width 4 height 4
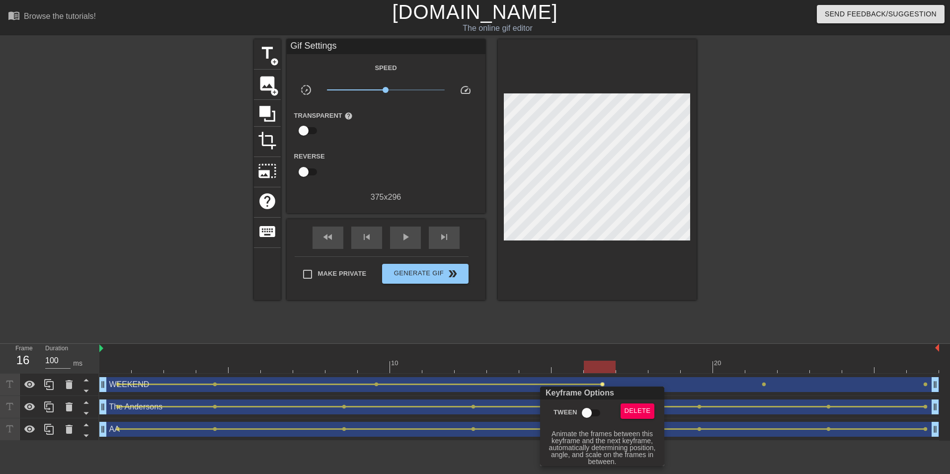
click at [601, 409] on input "Tween" at bounding box center [586, 412] width 57 height 19
checkbox input "true"
click at [764, 386] on div at bounding box center [475, 237] width 950 height 474
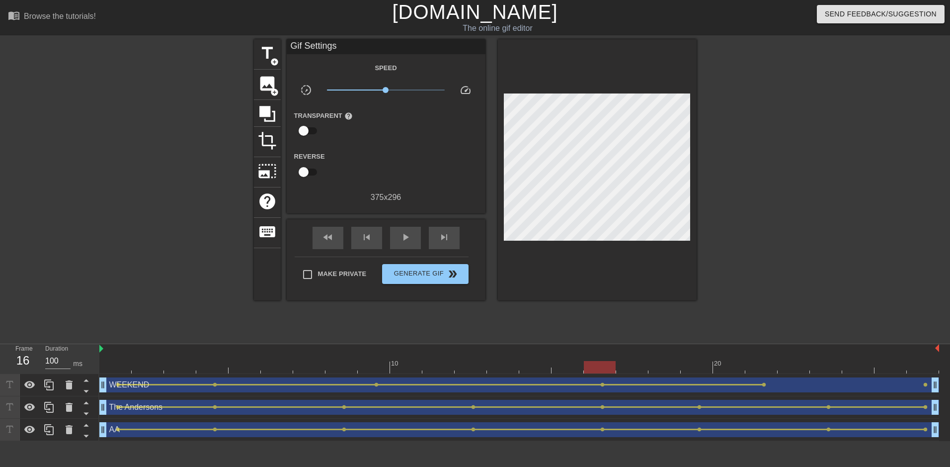
click at [764, 386] on span "lens" at bounding box center [764, 384] width 4 height 4
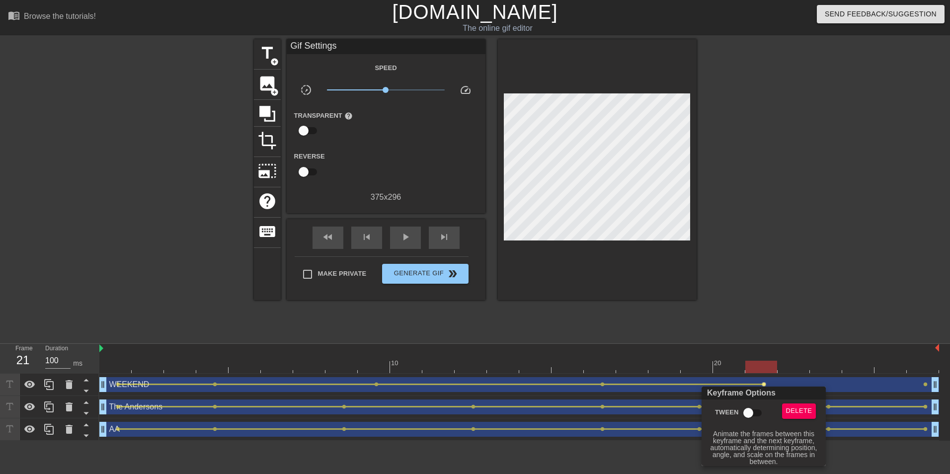
click at [755, 410] on input "Tween" at bounding box center [748, 412] width 57 height 19
checkbox input "true"
click at [557, 323] on div at bounding box center [475, 237] width 950 height 474
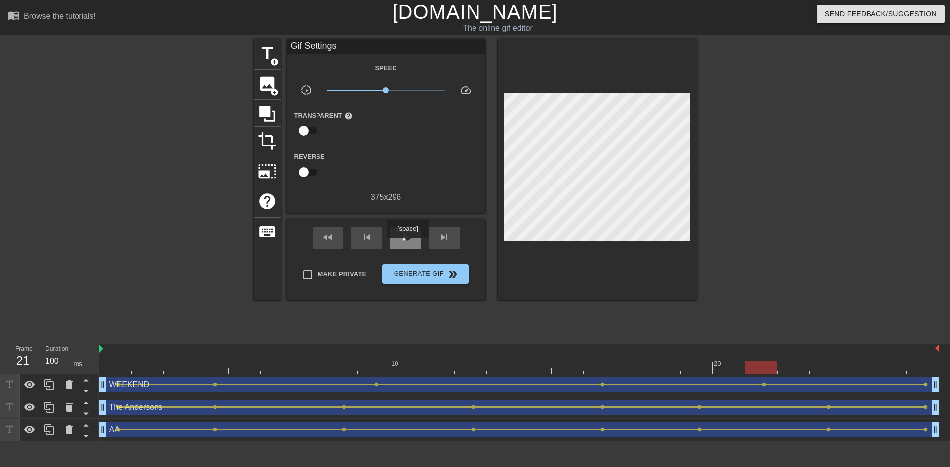
click at [407, 244] on div "play_arrow" at bounding box center [405, 238] width 31 height 22
click at [412, 271] on span "Generate Gif double_arrow" at bounding box center [425, 274] width 78 height 12
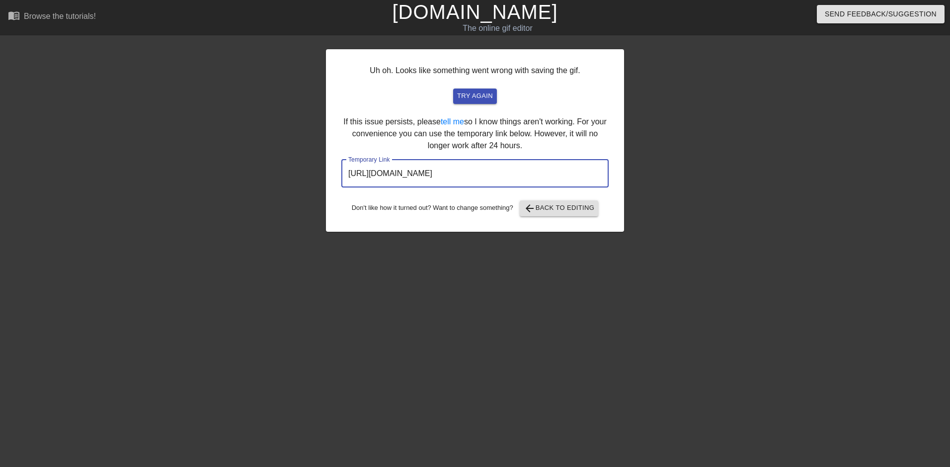
drag, startPoint x: 585, startPoint y: 169, endPoint x: 323, endPoint y: 168, distance: 261.3
click at [323, 168] on div "Uh oh. Looks like something went wrong with saving the gif. try again If this i…" at bounding box center [475, 188] width 950 height 298
